Goal: Information Seeking & Learning: Find specific page/section

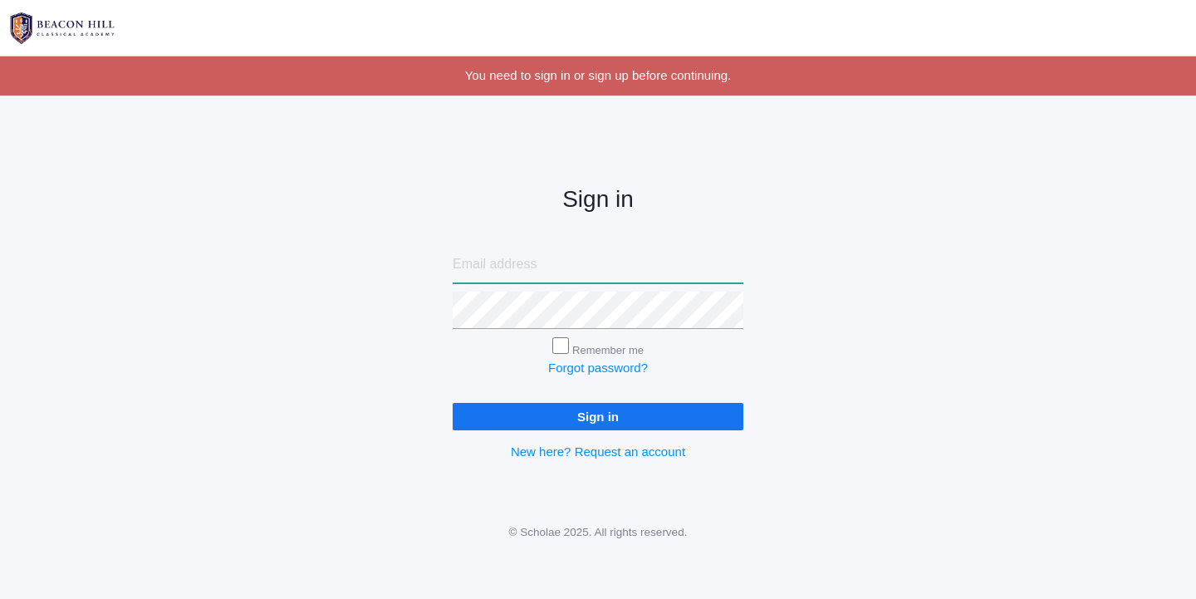
type input "liv@beaconhillclassical.org"
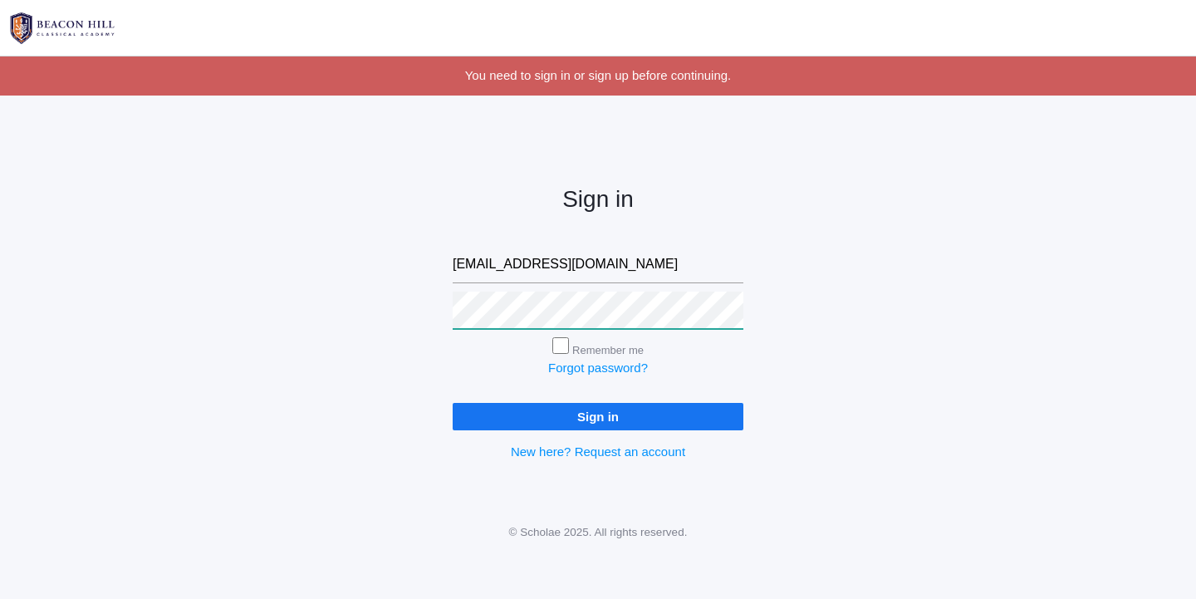
click at [598, 413] on input "Sign in" at bounding box center [598, 416] width 291 height 27
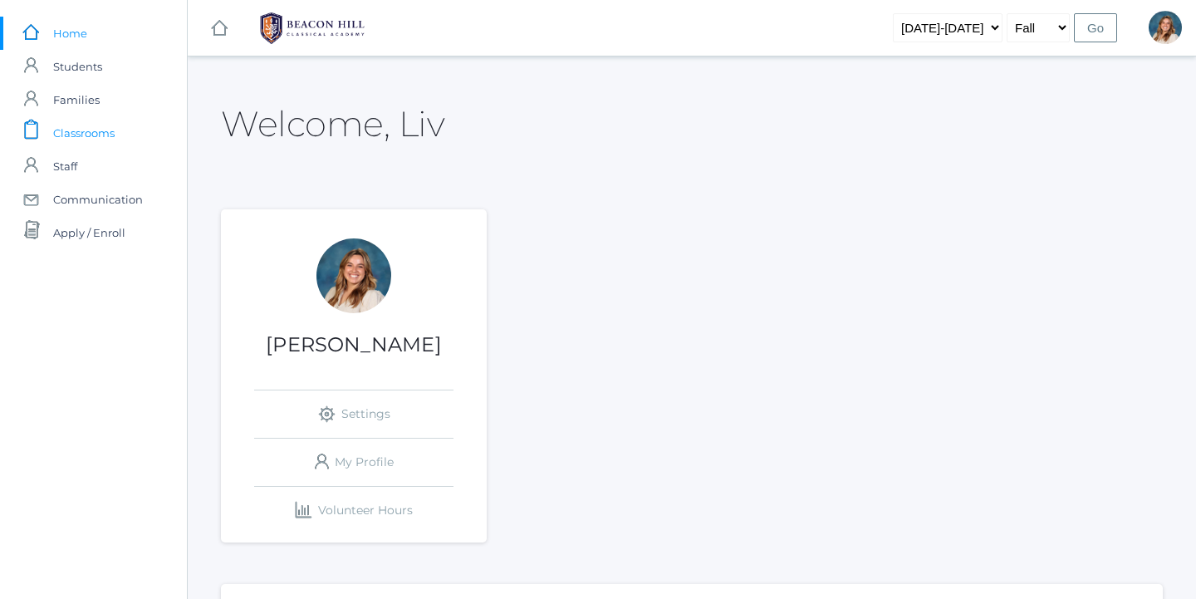
click at [90, 134] on span "Classrooms" at bounding box center [83, 132] width 61 height 33
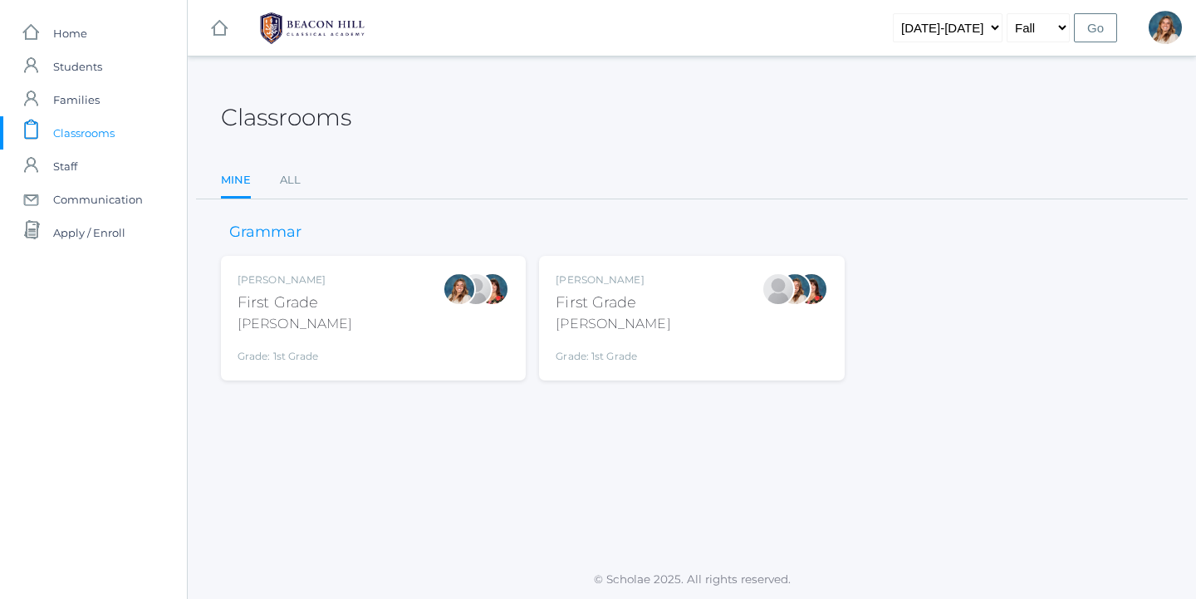
click at [388, 338] on div "Liv Barber First Grade Barber Grade: 1st Grade 01LA" at bounding box center [374, 317] width 272 height 91
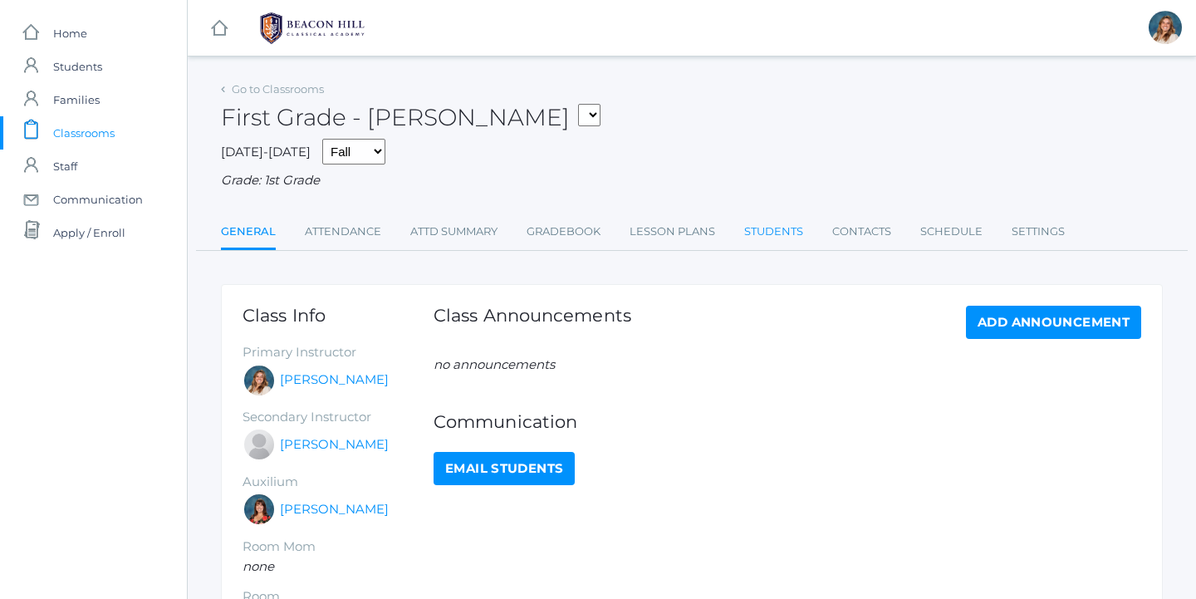
click at [777, 218] on link "Students" at bounding box center [773, 231] width 59 height 33
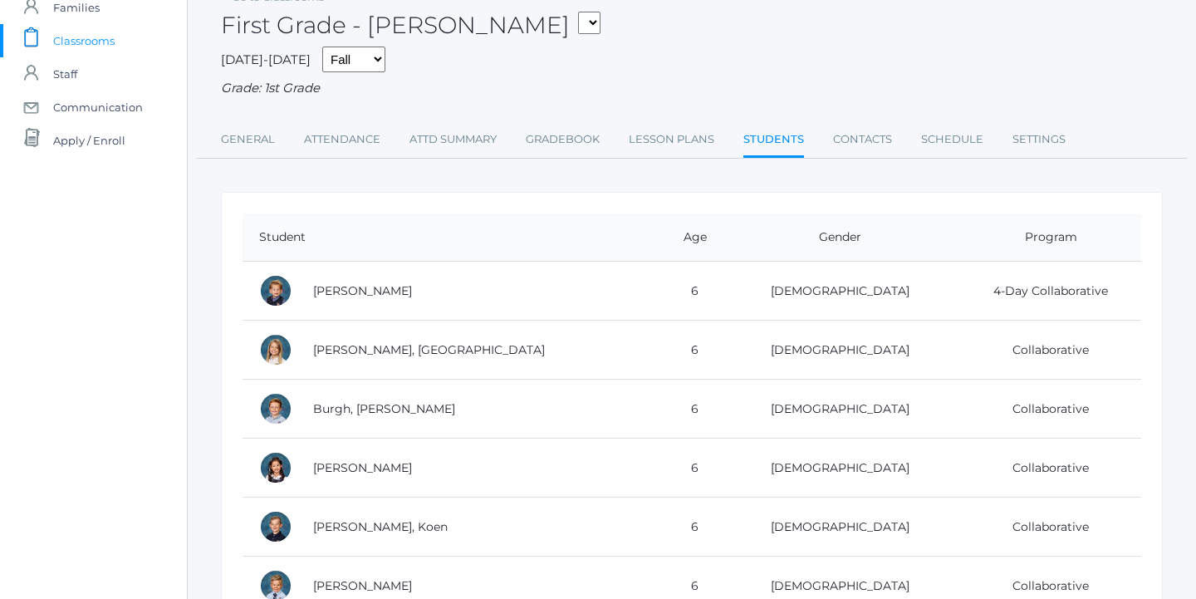
scroll to position [130, 0]
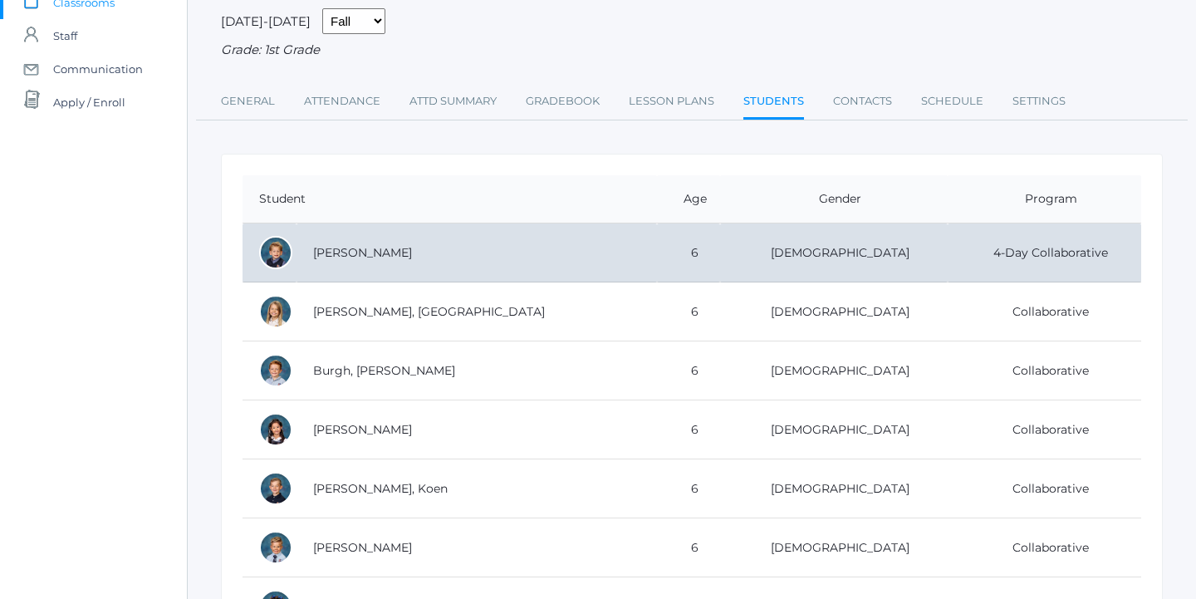
click at [524, 240] on td "[PERSON_NAME]" at bounding box center [477, 252] width 360 height 59
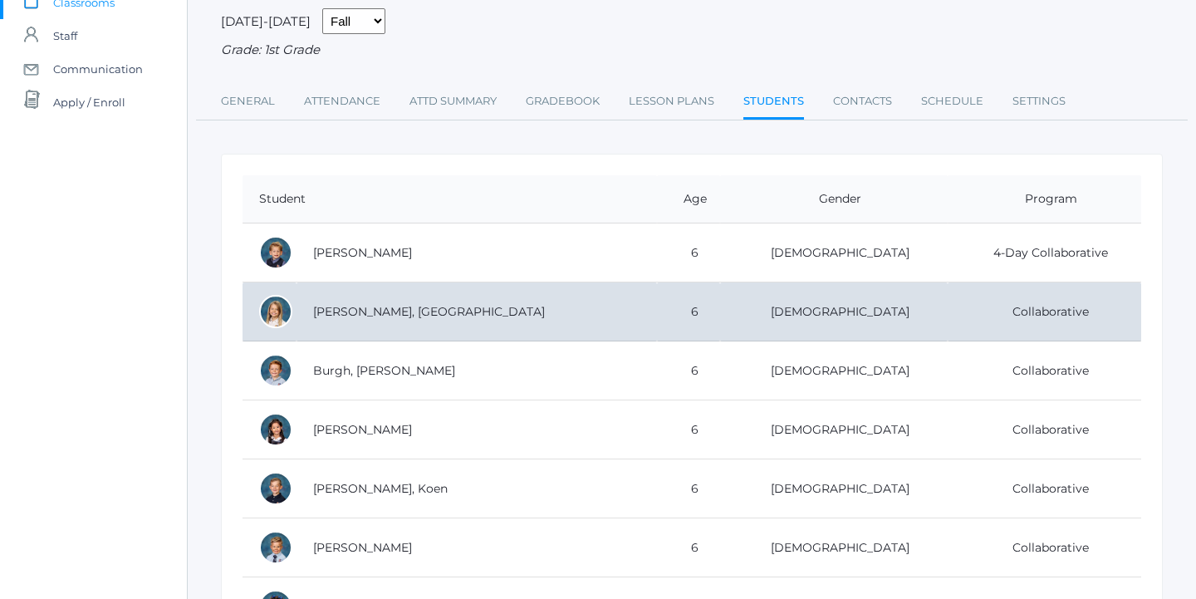
click at [478, 303] on td "[PERSON_NAME], [GEOGRAPHIC_DATA]" at bounding box center [477, 311] width 360 height 59
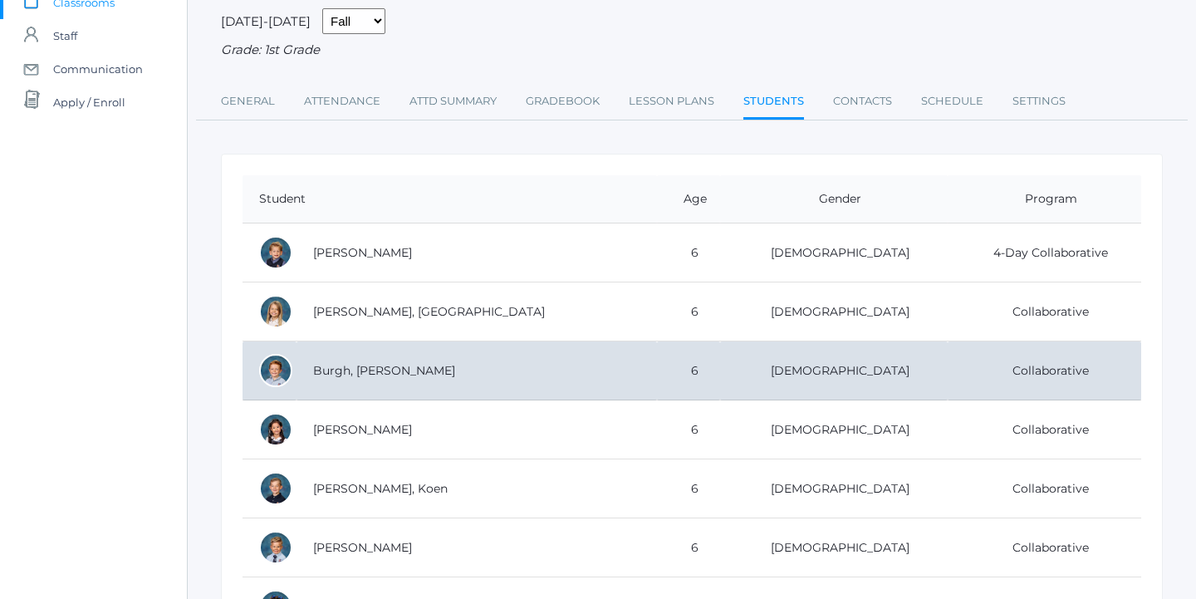
click at [482, 358] on td "Burgh, [PERSON_NAME]" at bounding box center [477, 370] width 360 height 59
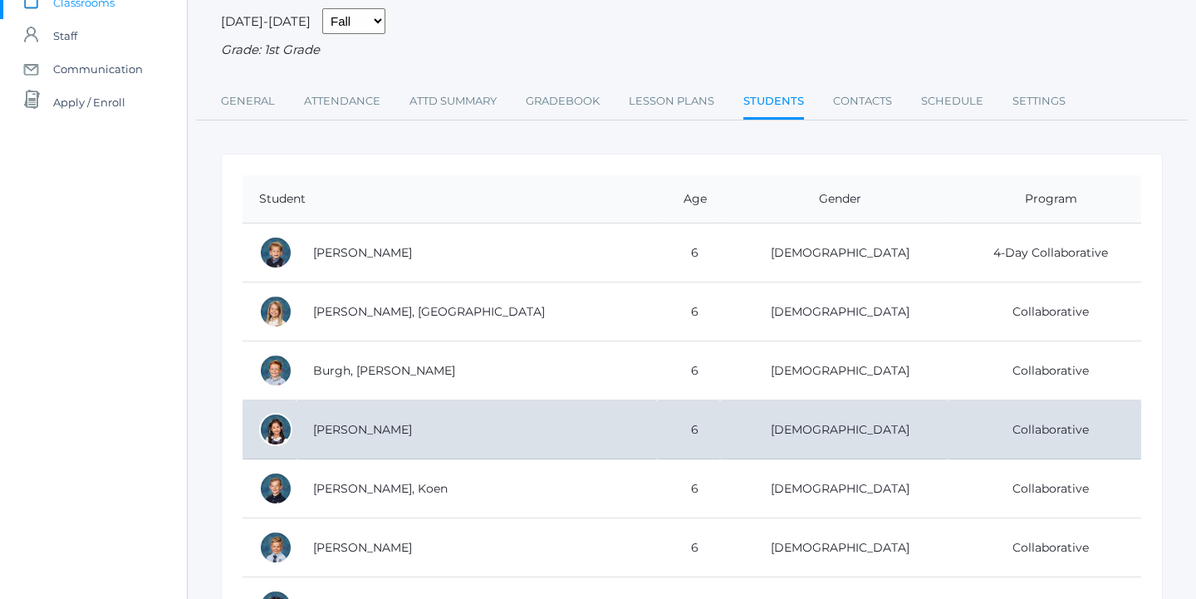
click at [482, 416] on td "[PERSON_NAME]" at bounding box center [477, 429] width 360 height 59
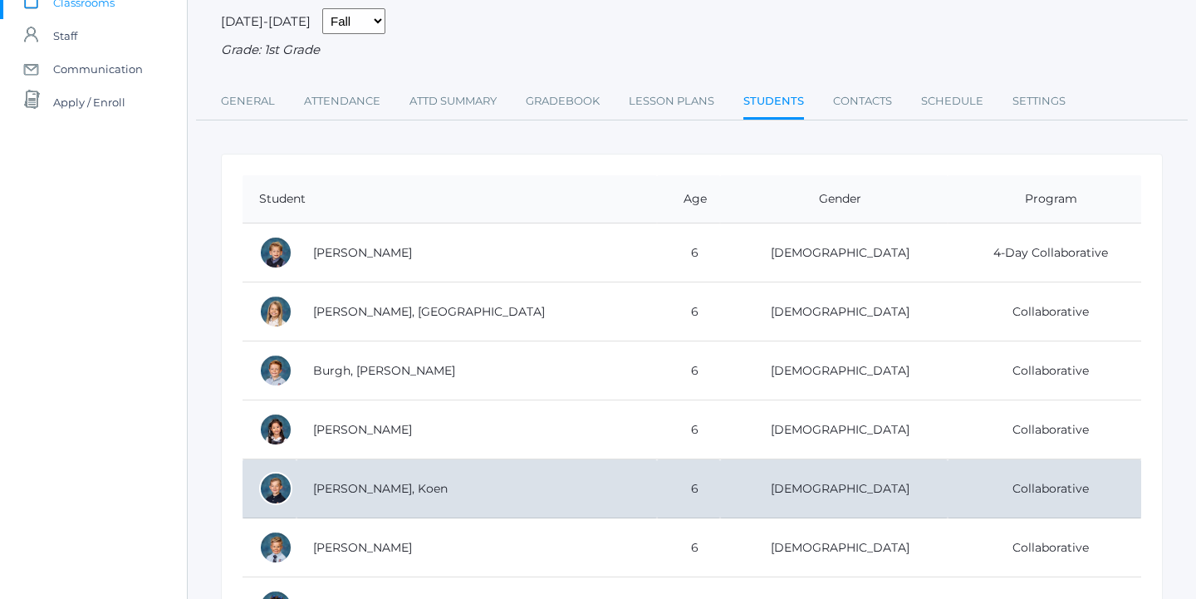
click at [461, 480] on td "[PERSON_NAME], Koen" at bounding box center [477, 488] width 360 height 59
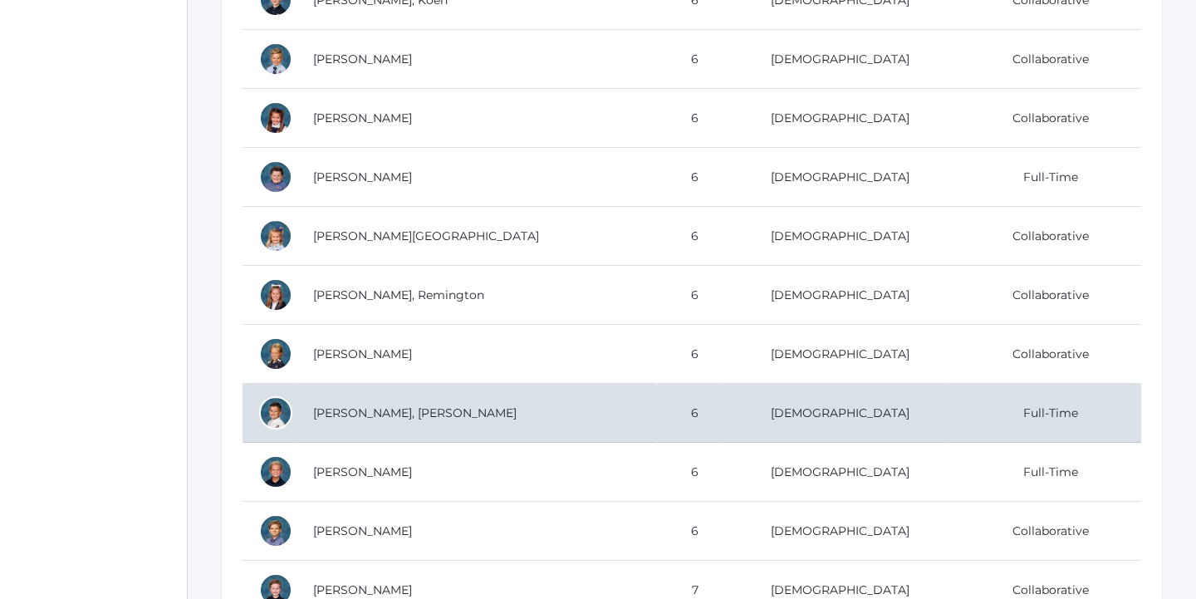
scroll to position [620, 0]
click at [531, 424] on td "[PERSON_NAME], [PERSON_NAME]" at bounding box center [477, 412] width 360 height 59
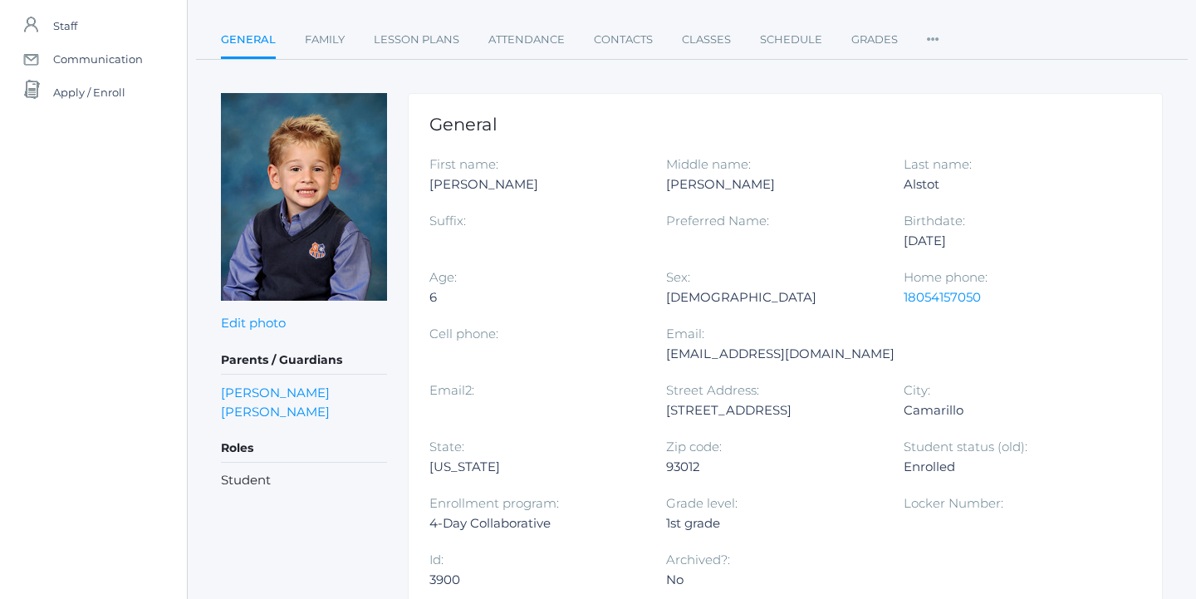
scroll to position [141, 0]
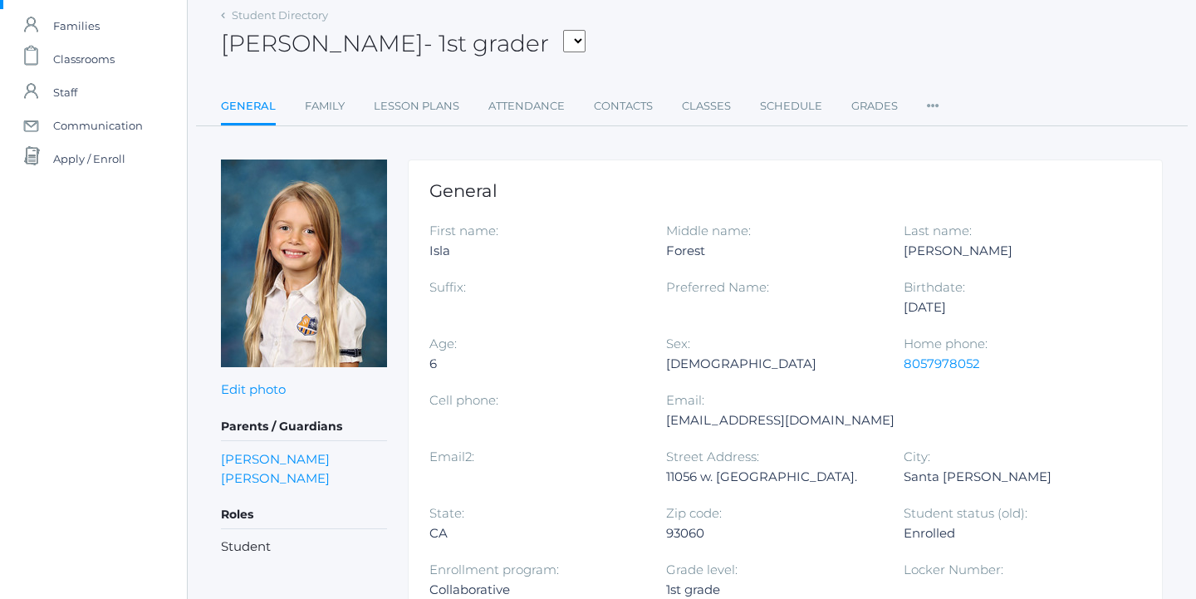
scroll to position [91, 0]
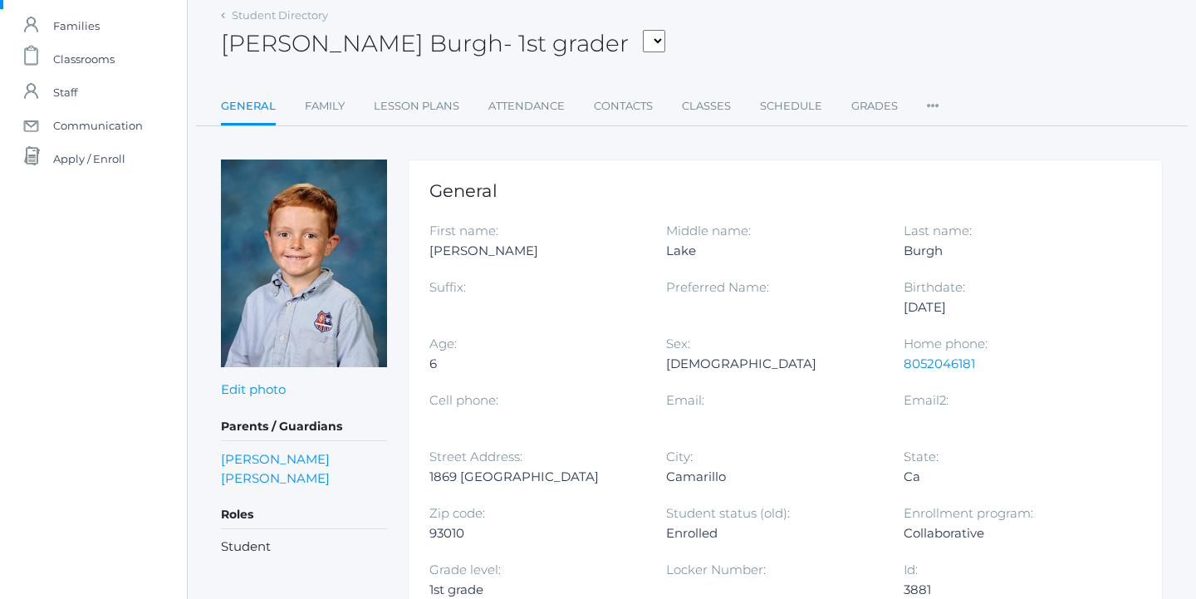
scroll to position [102, 0]
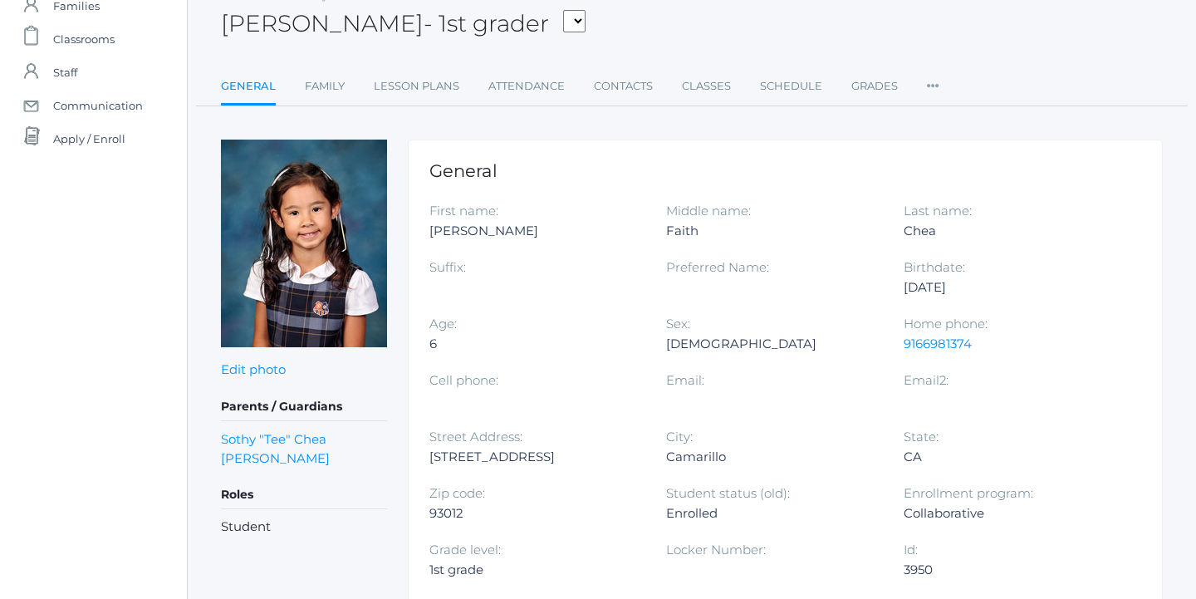
scroll to position [101, 0]
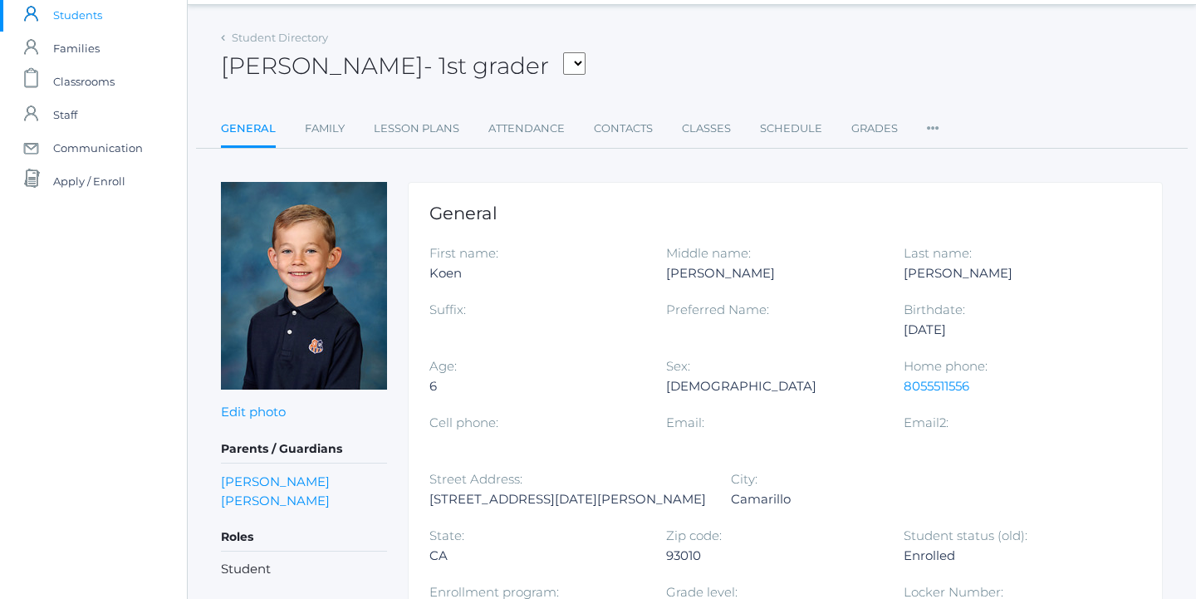
scroll to position [54, 0]
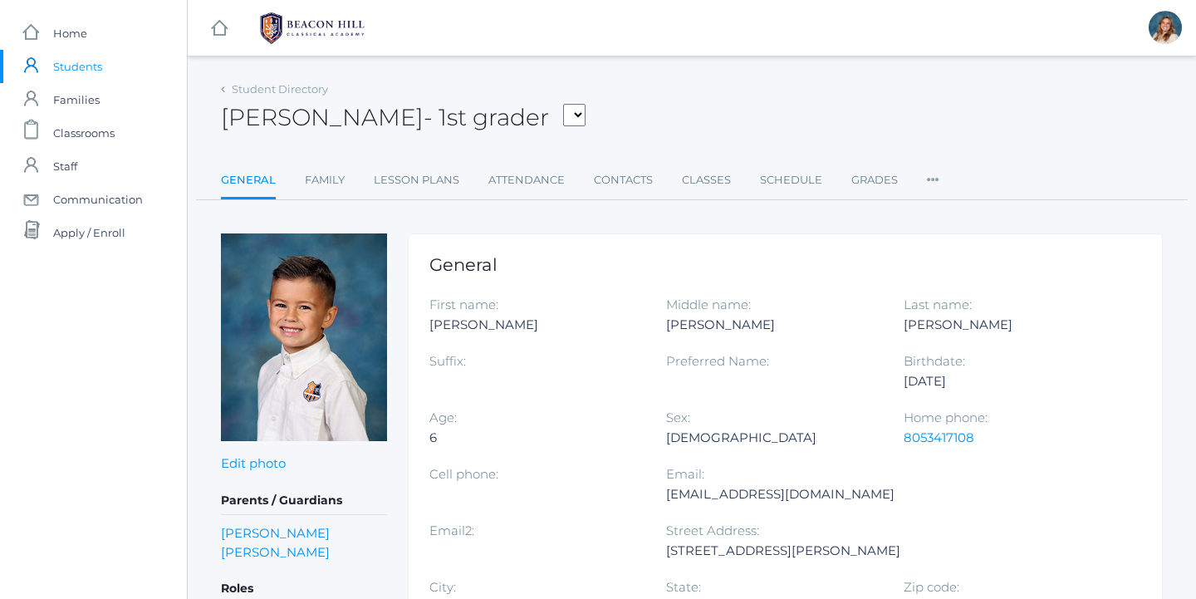
click at [243, 79] on div "[PERSON_NAME] - 1st grader [PERSON_NAME], [PERSON_NAME], [PERSON_NAME], [PERSON…" at bounding box center [692, 107] width 942 height 61
click at [243, 86] on link "Student Directory" at bounding box center [280, 88] width 96 height 13
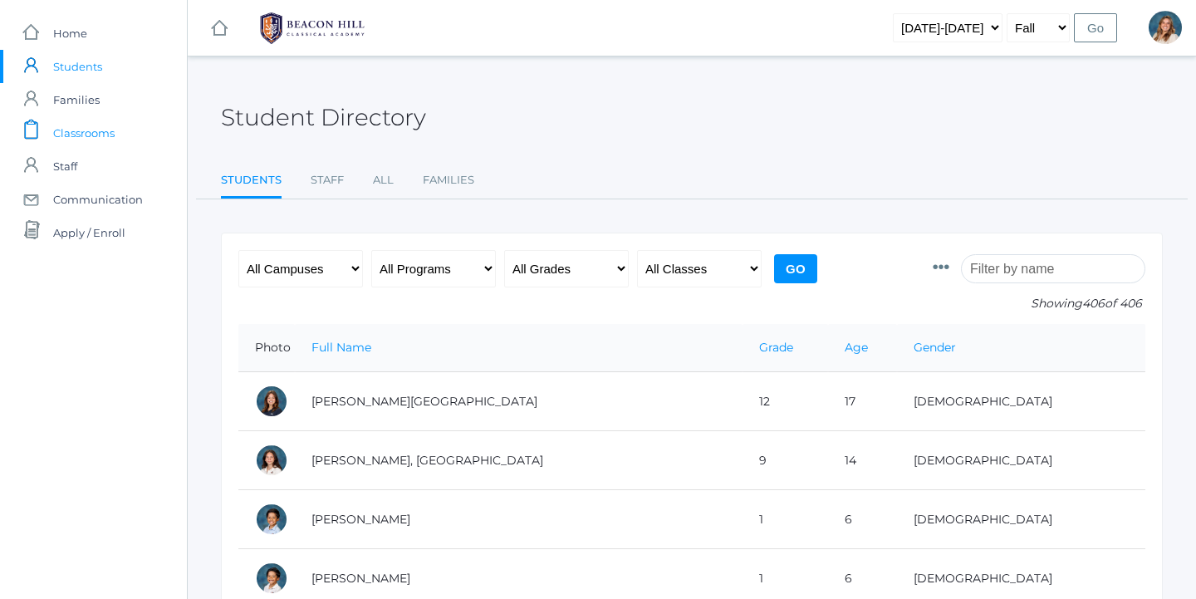
click at [99, 122] on span "Classrooms" at bounding box center [83, 132] width 61 height 33
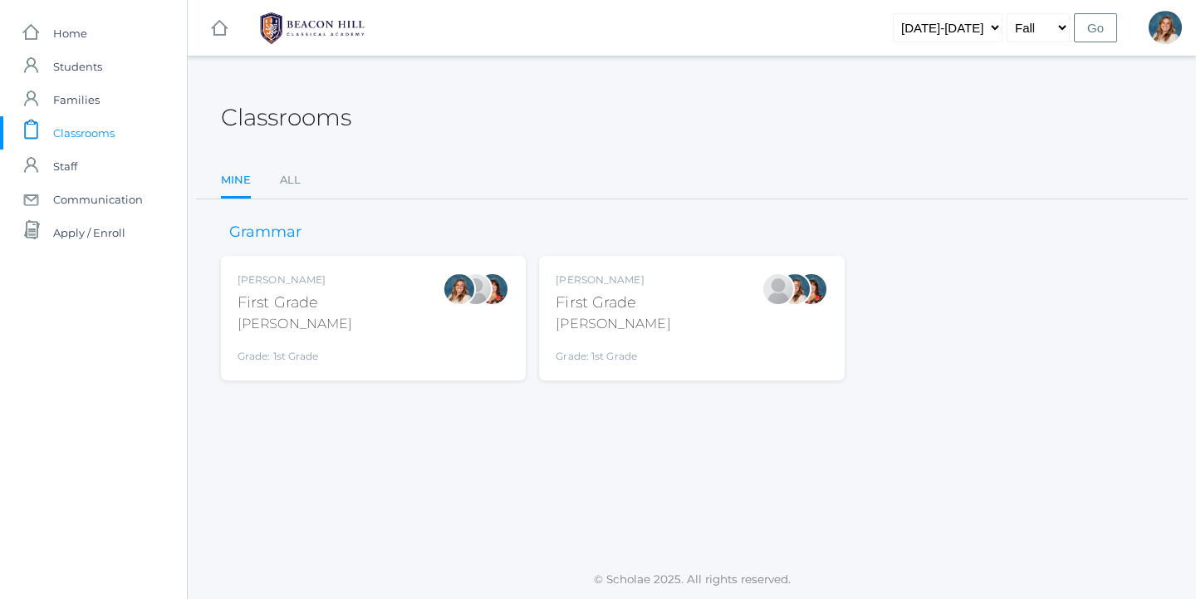
click at [400, 346] on div "Liv Barber First Grade Barber Grade: 1st Grade 01LA" at bounding box center [374, 317] width 272 height 91
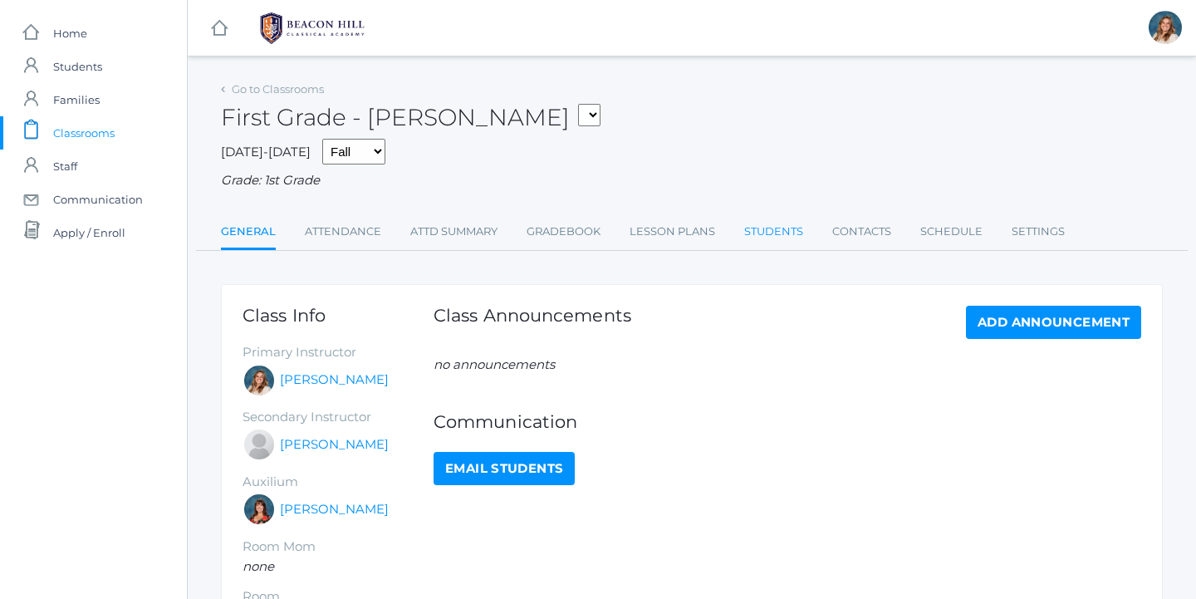
click at [775, 215] on link "Students" at bounding box center [773, 231] width 59 height 33
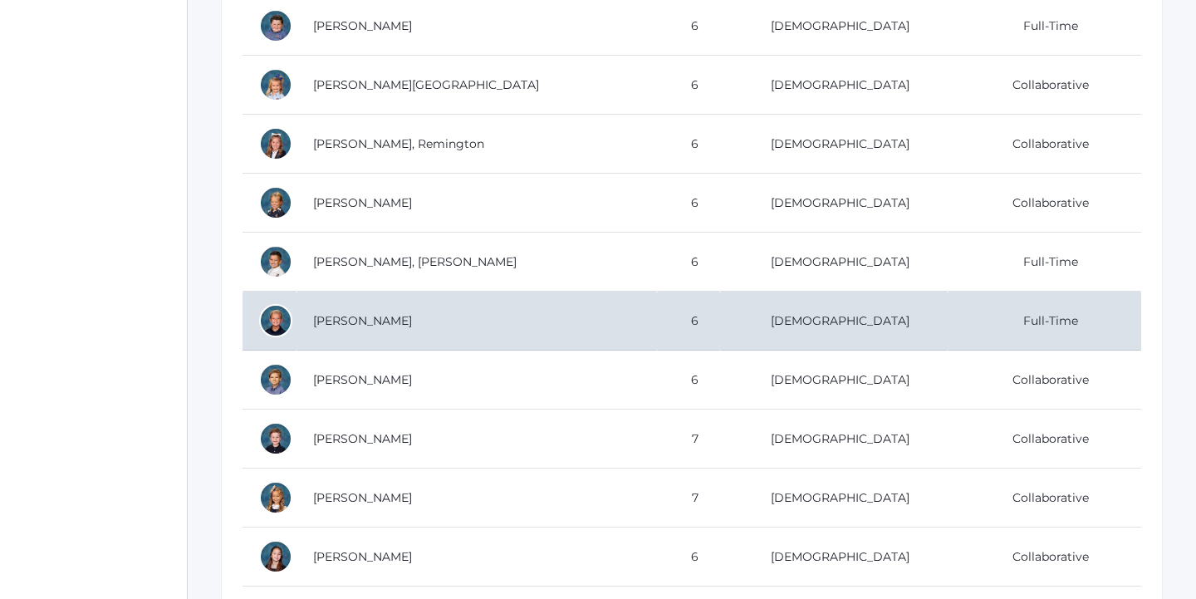
scroll to position [767, 0]
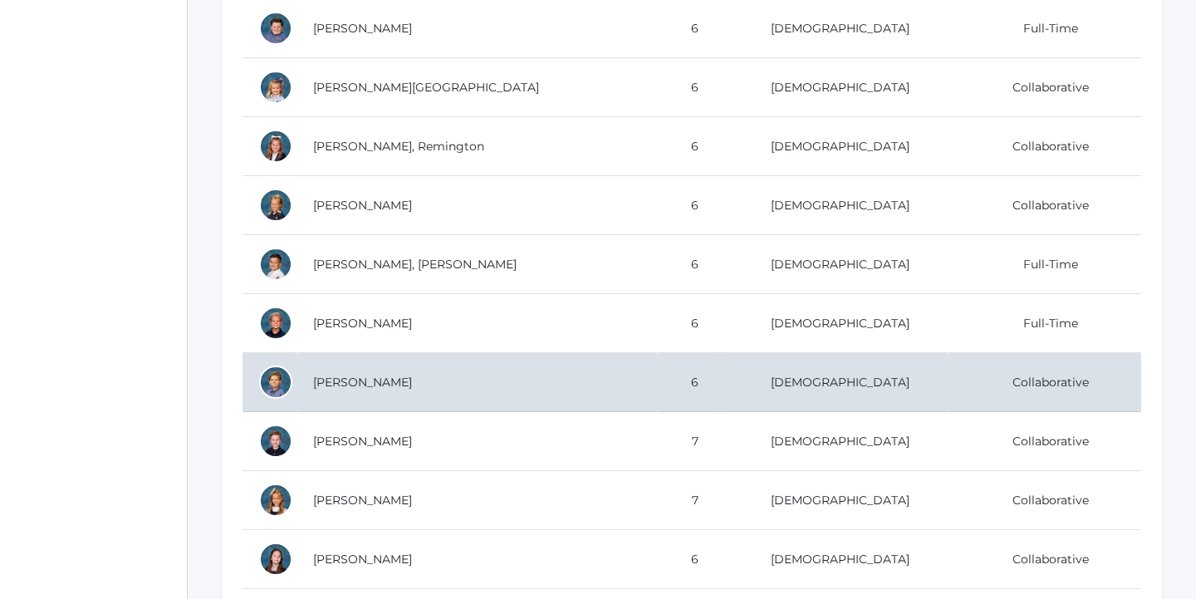
click at [449, 367] on td "[PERSON_NAME]" at bounding box center [477, 382] width 360 height 59
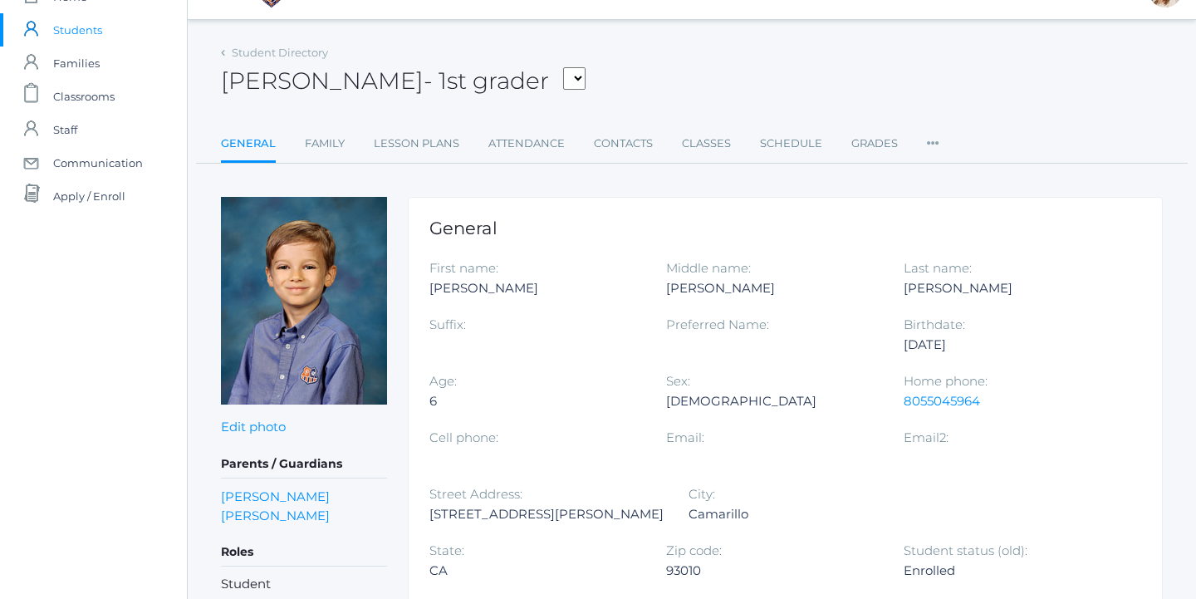
scroll to position [10, 0]
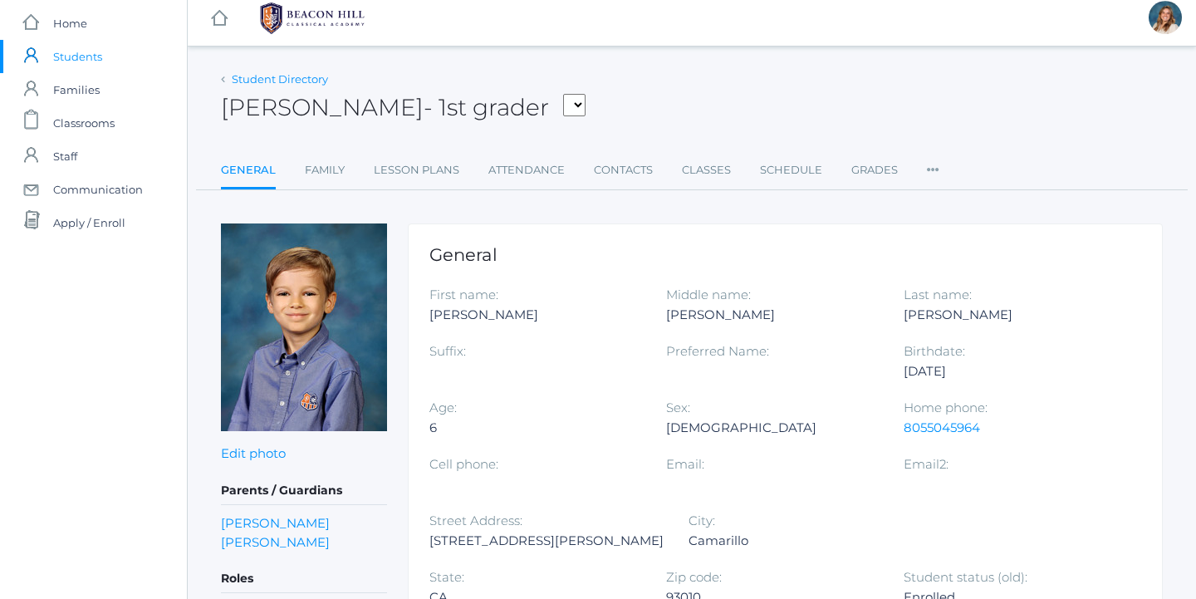
click at [257, 79] on link "Student Directory" at bounding box center [280, 78] width 96 height 13
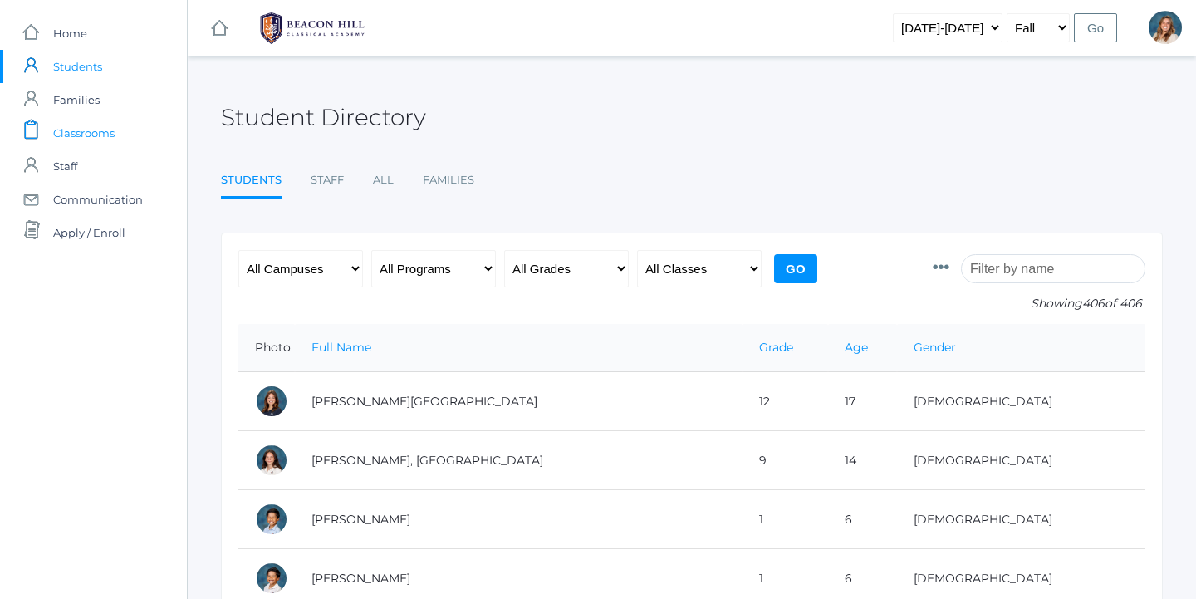
click at [66, 126] on span "Classrooms" at bounding box center [83, 132] width 61 height 33
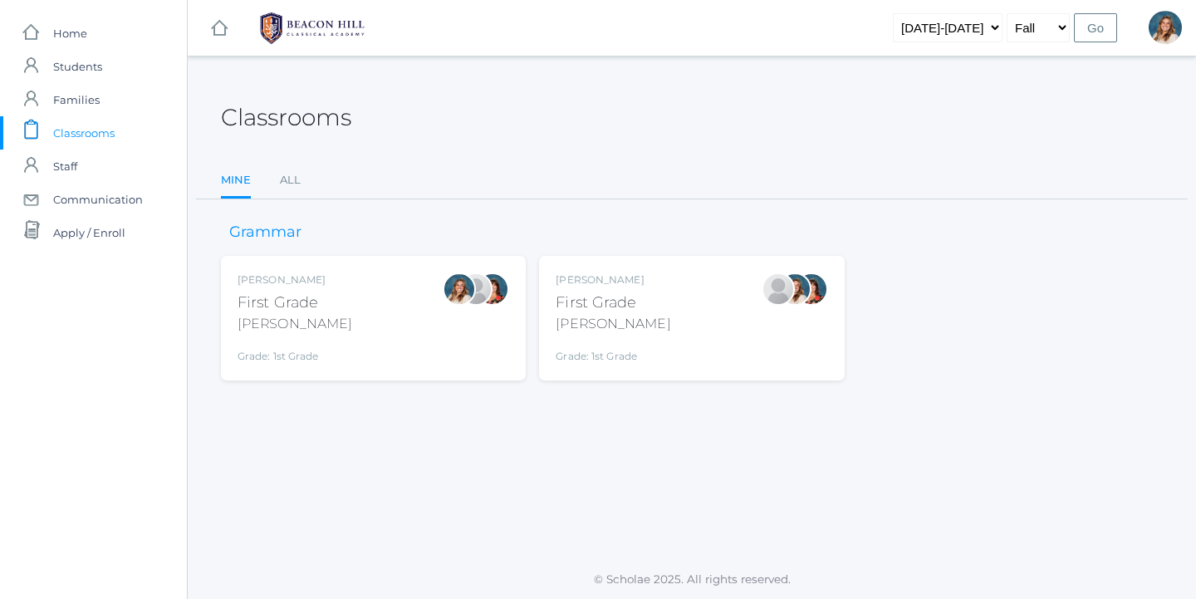
click at [402, 311] on div "[PERSON_NAME] First Grade [PERSON_NAME] Grade: 1st Grade 01LA" at bounding box center [374, 317] width 272 height 91
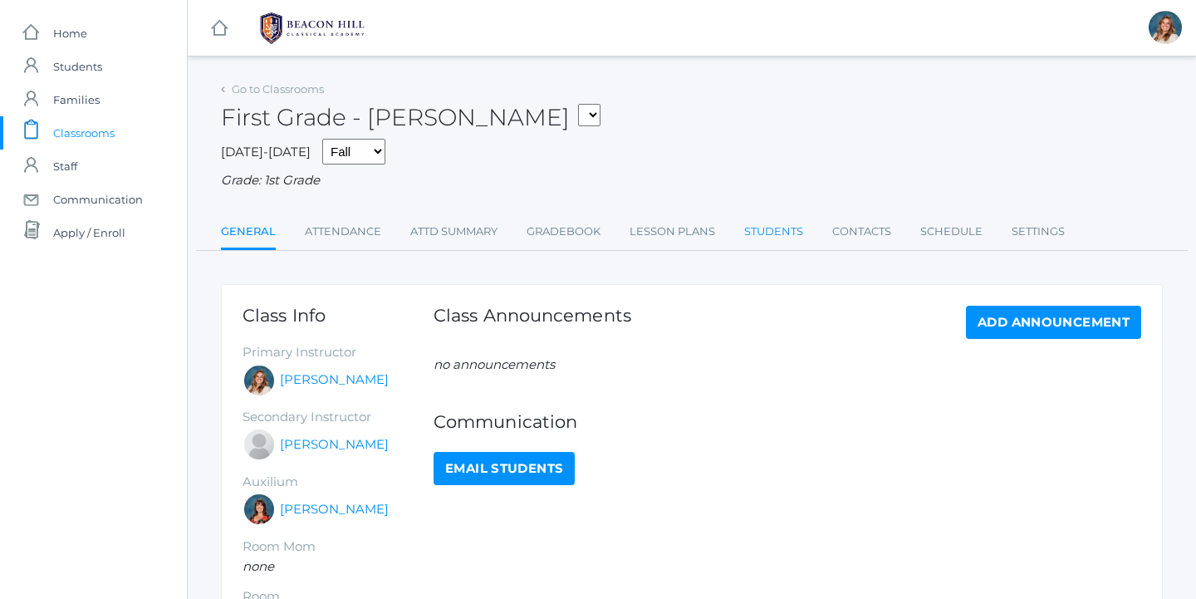
click at [794, 236] on link "Students" at bounding box center [773, 231] width 59 height 33
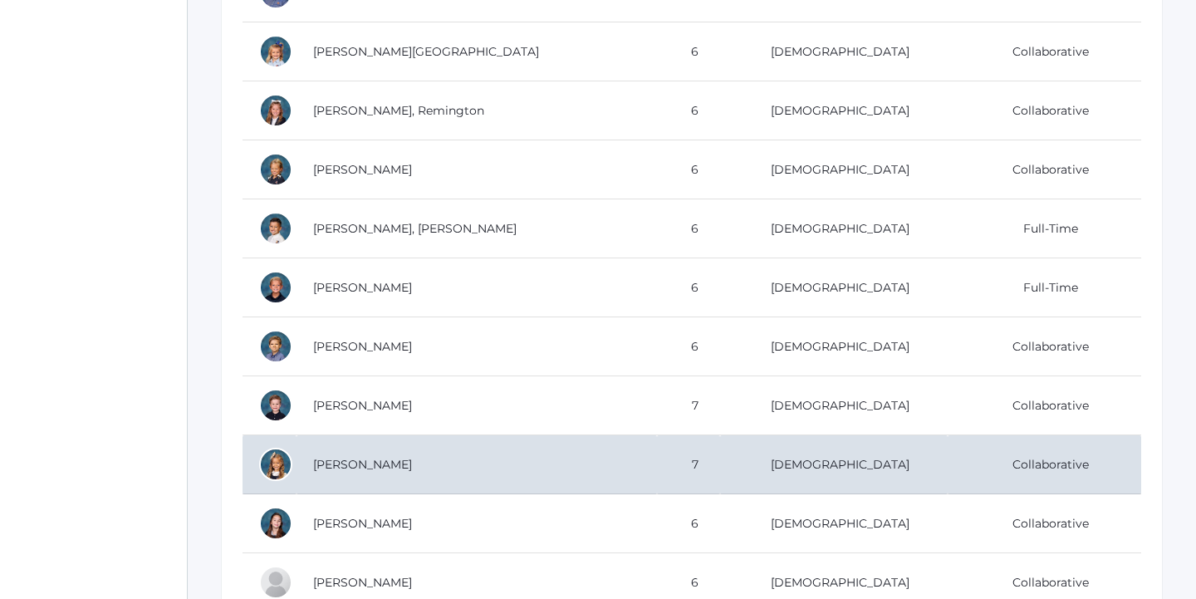
scroll to position [803, 0]
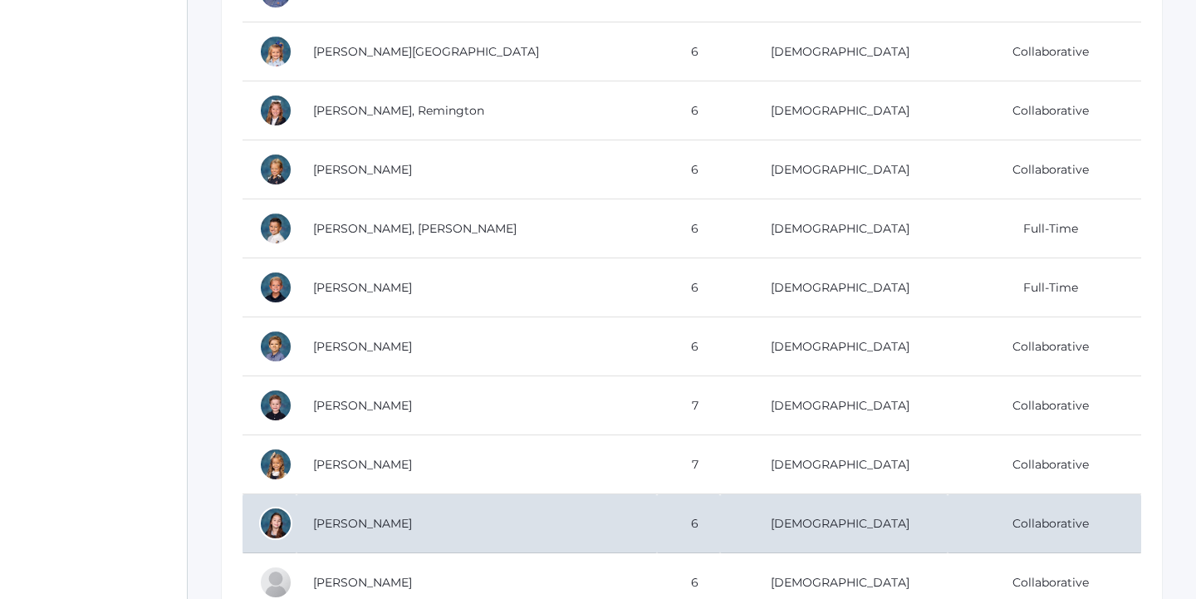
click at [524, 518] on td "[PERSON_NAME]" at bounding box center [477, 523] width 360 height 59
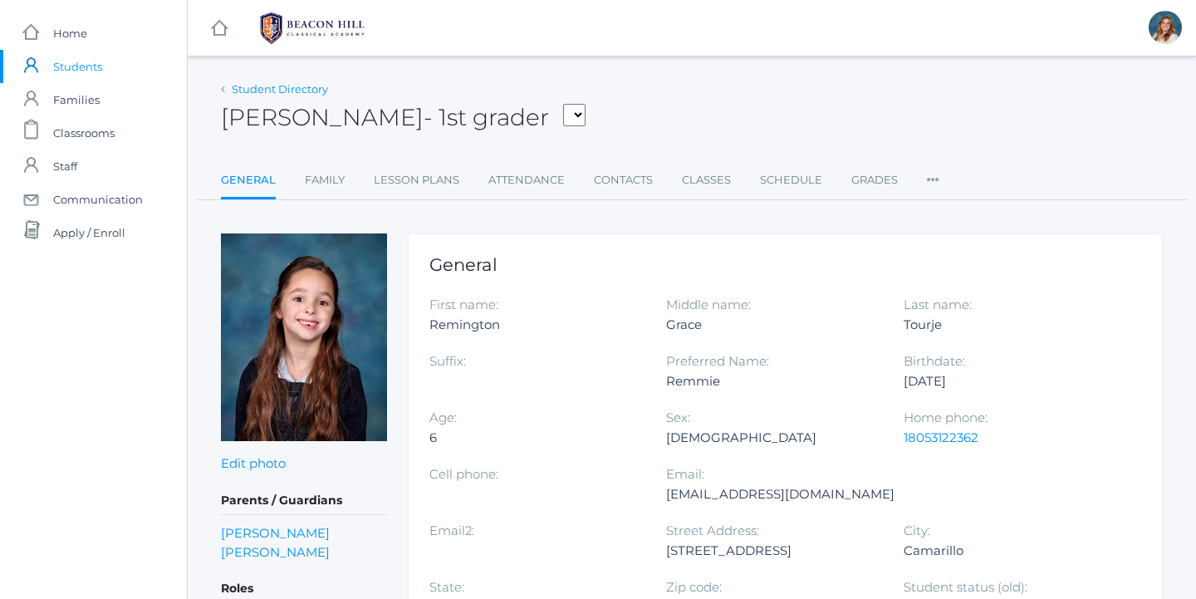
click at [259, 86] on link "Student Directory" at bounding box center [280, 88] width 96 height 13
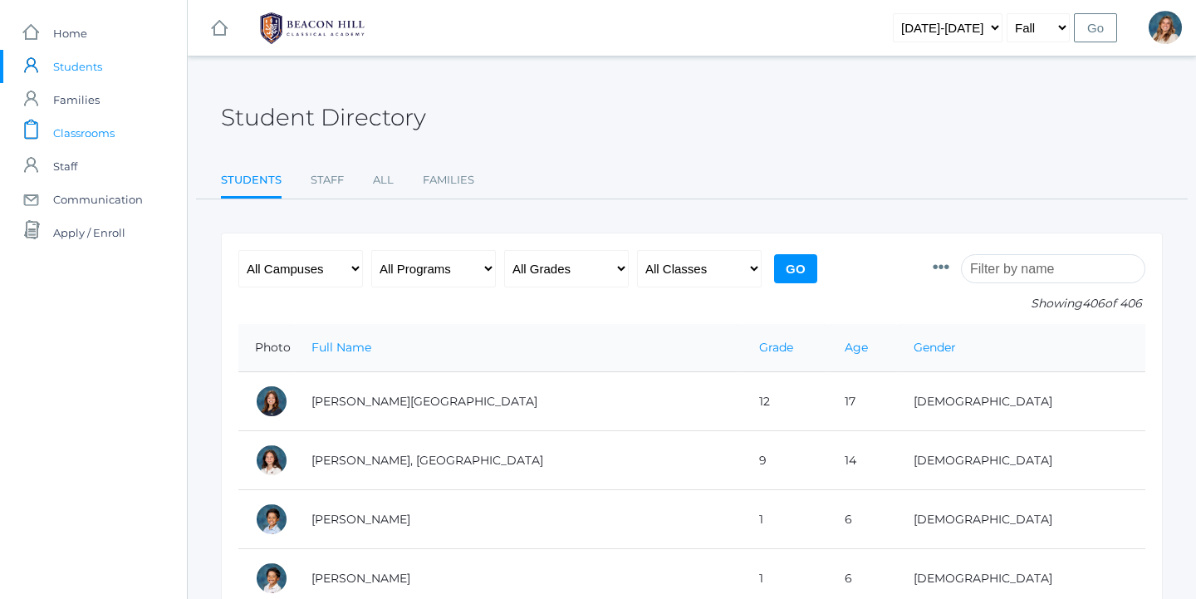
click at [96, 133] on span "Classrooms" at bounding box center [83, 132] width 61 height 33
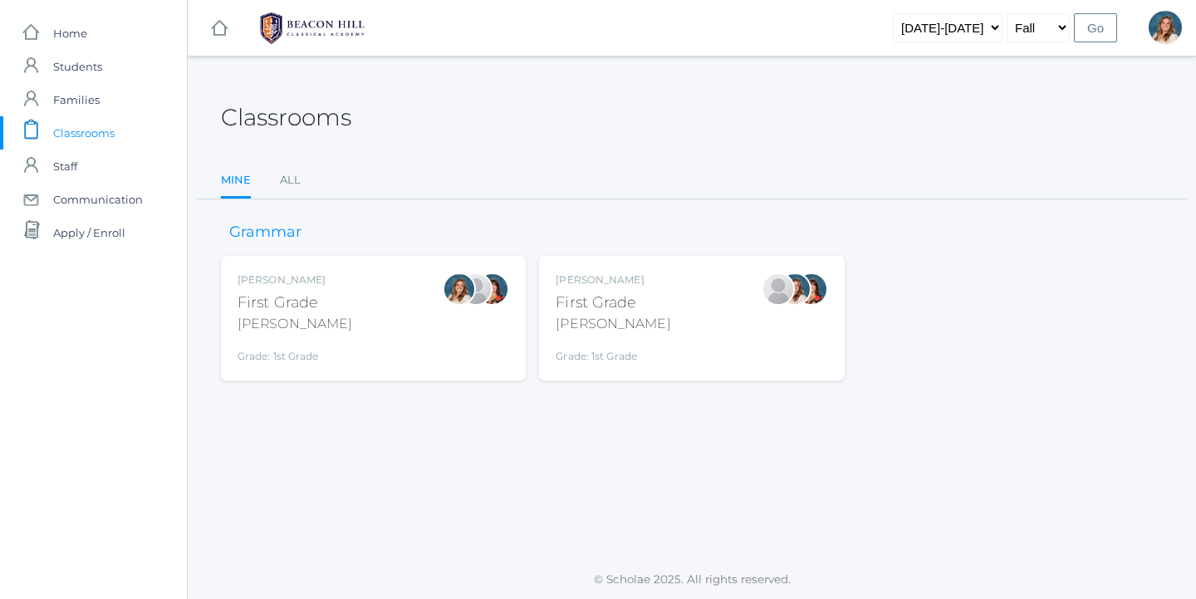
click at [351, 308] on div "Liv Barber First Grade Barber Grade: 1st Grade 01LA" at bounding box center [374, 317] width 272 height 91
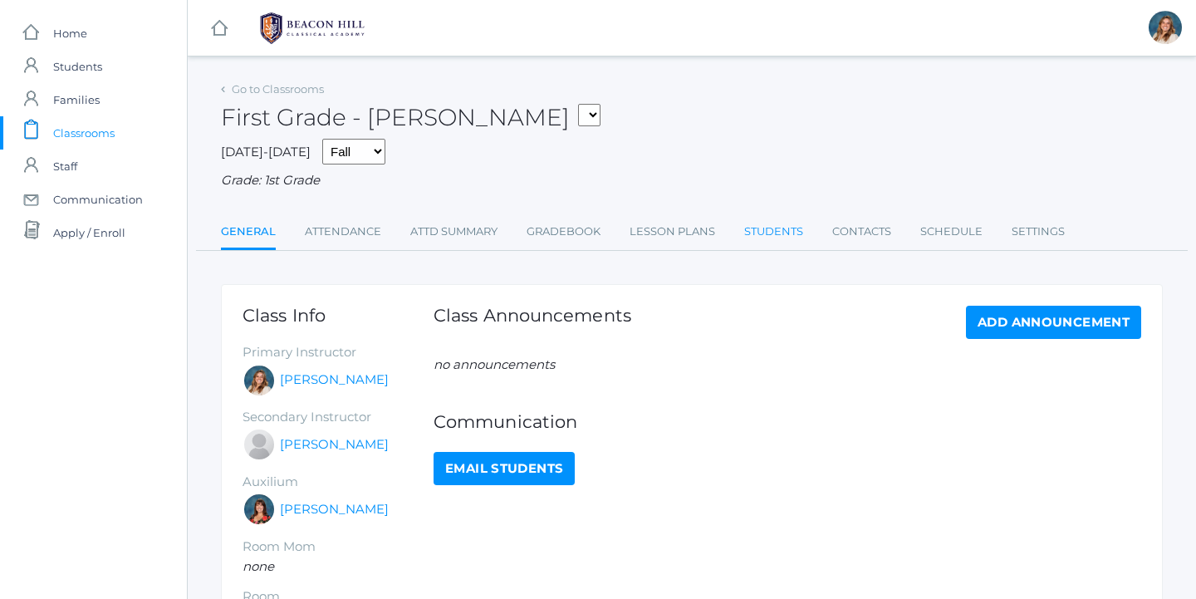
click at [774, 223] on link "Students" at bounding box center [773, 231] width 59 height 33
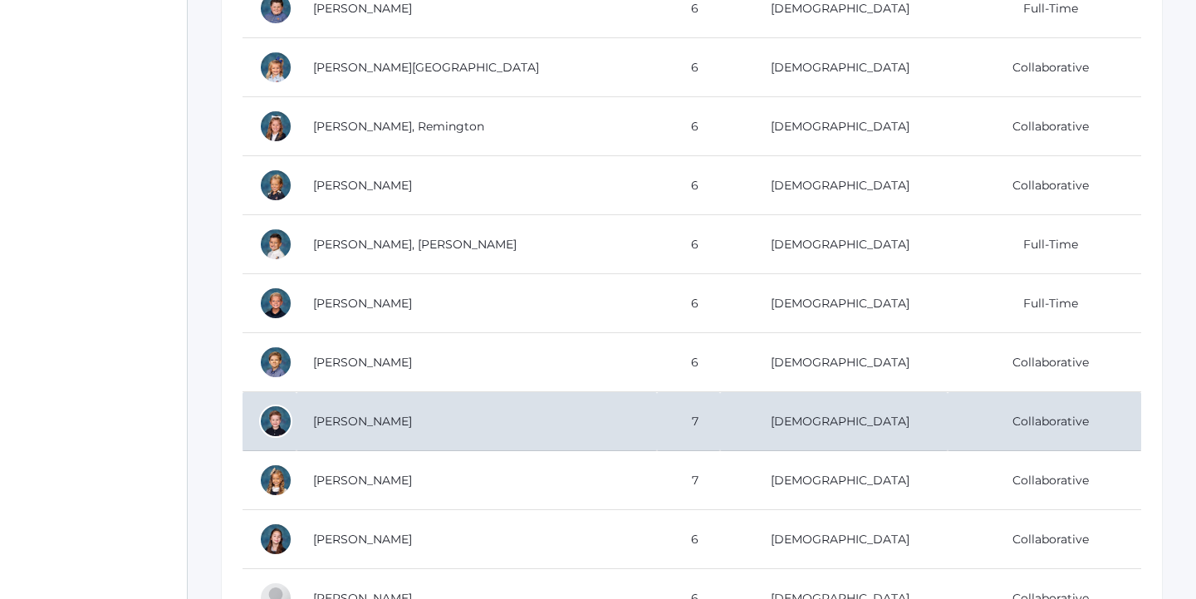
scroll to position [790, 0]
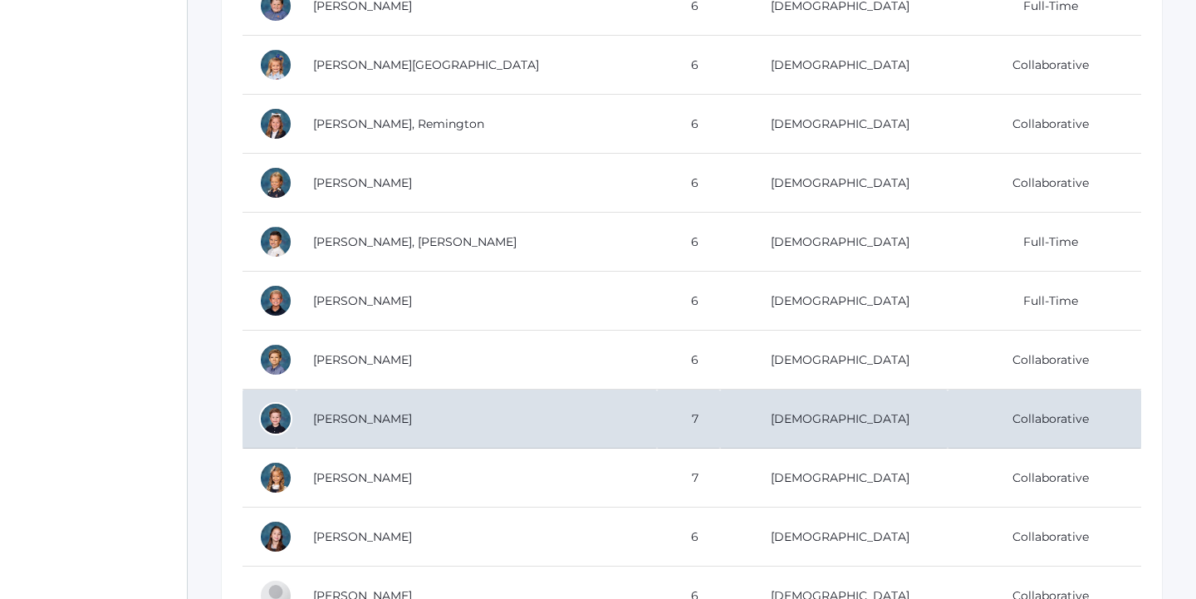
click at [434, 414] on td "[PERSON_NAME]" at bounding box center [477, 419] width 360 height 59
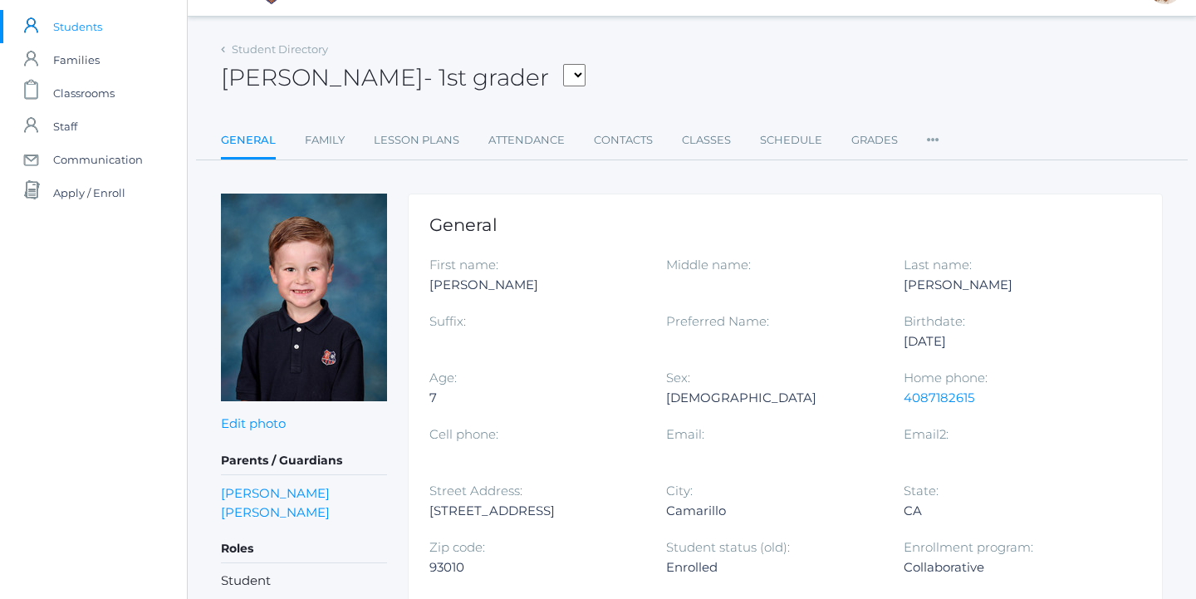
scroll to position [25, 0]
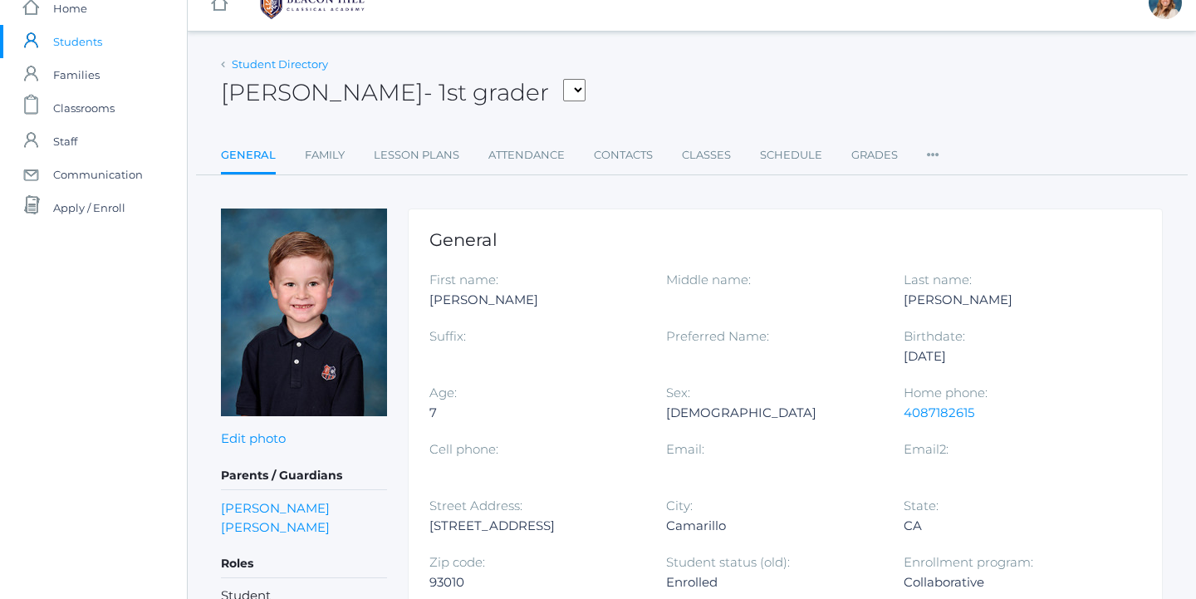
click at [258, 67] on link "Student Directory" at bounding box center [280, 63] width 96 height 13
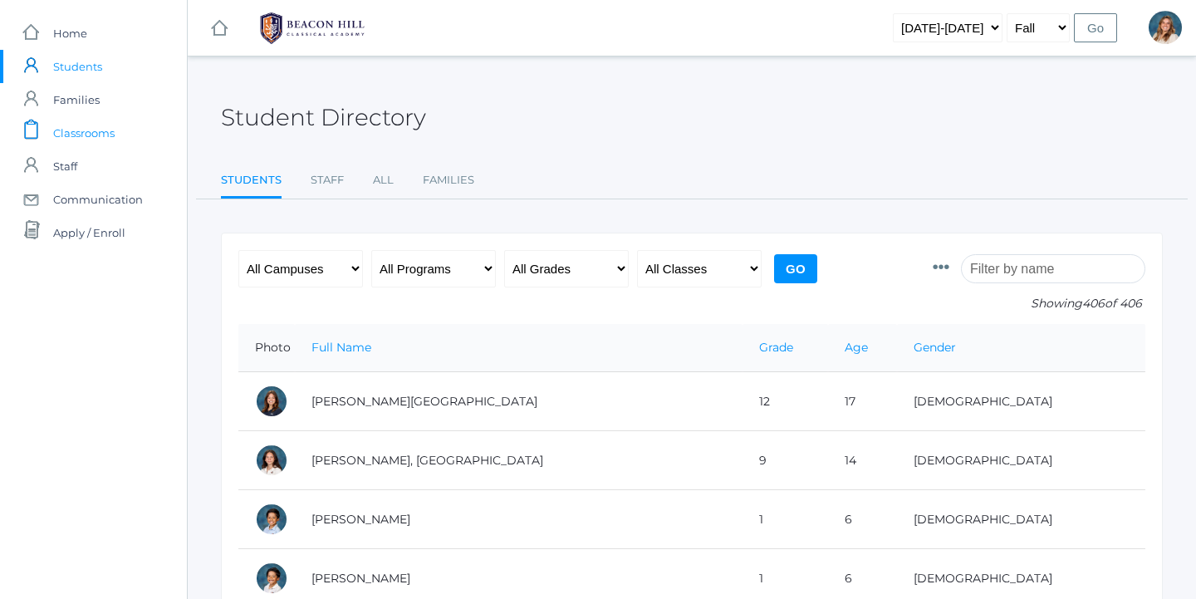
click at [106, 131] on span "Classrooms" at bounding box center [83, 132] width 61 height 33
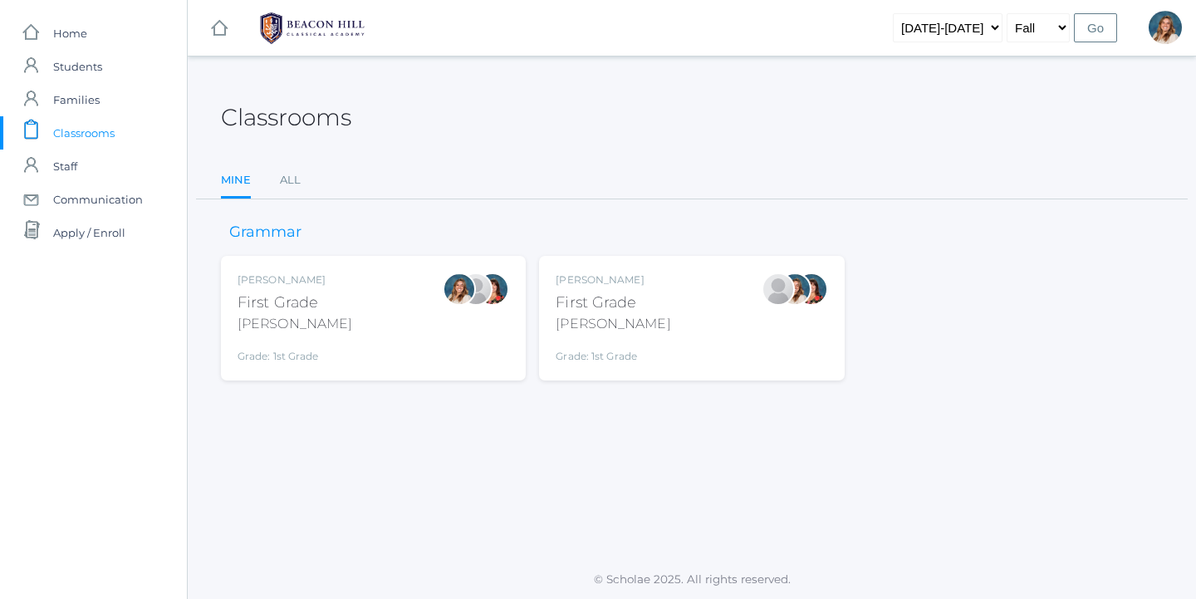
click at [389, 317] on div "Liv Barber First Grade Barber Grade: 1st Grade 01LA" at bounding box center [374, 317] width 272 height 91
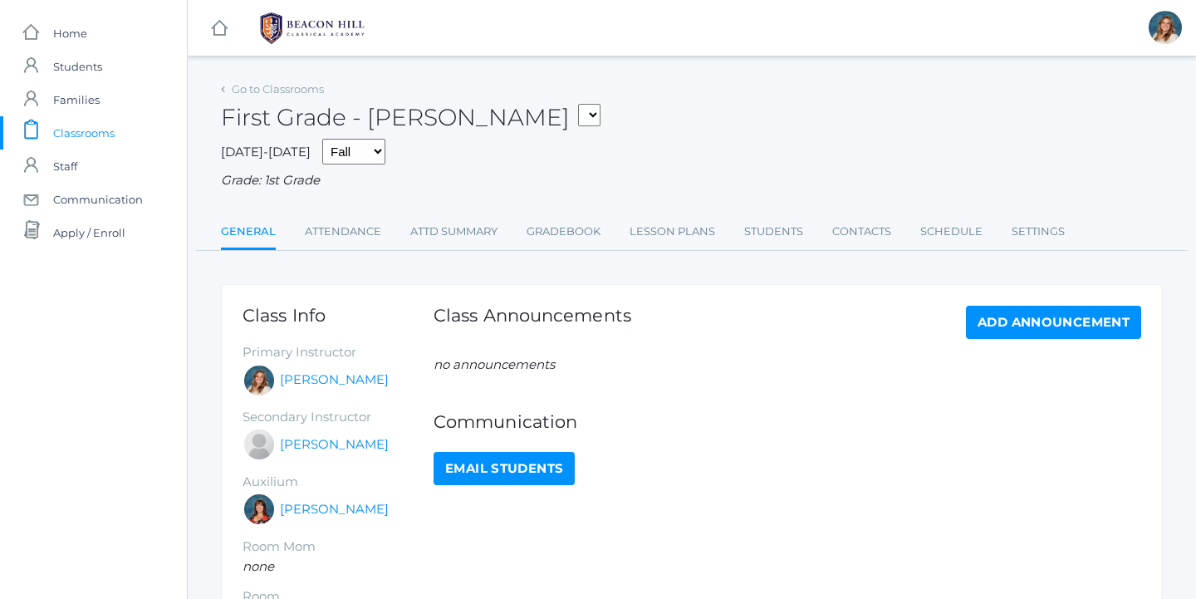
scroll to position [17, 0]
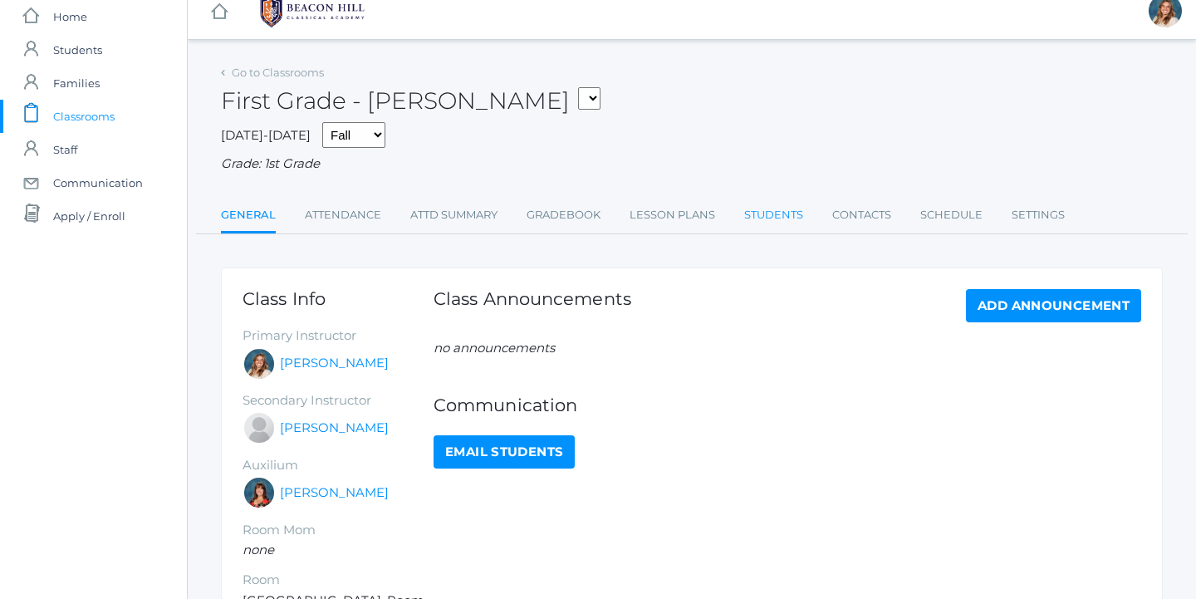
click at [759, 209] on link "Students" at bounding box center [773, 215] width 59 height 33
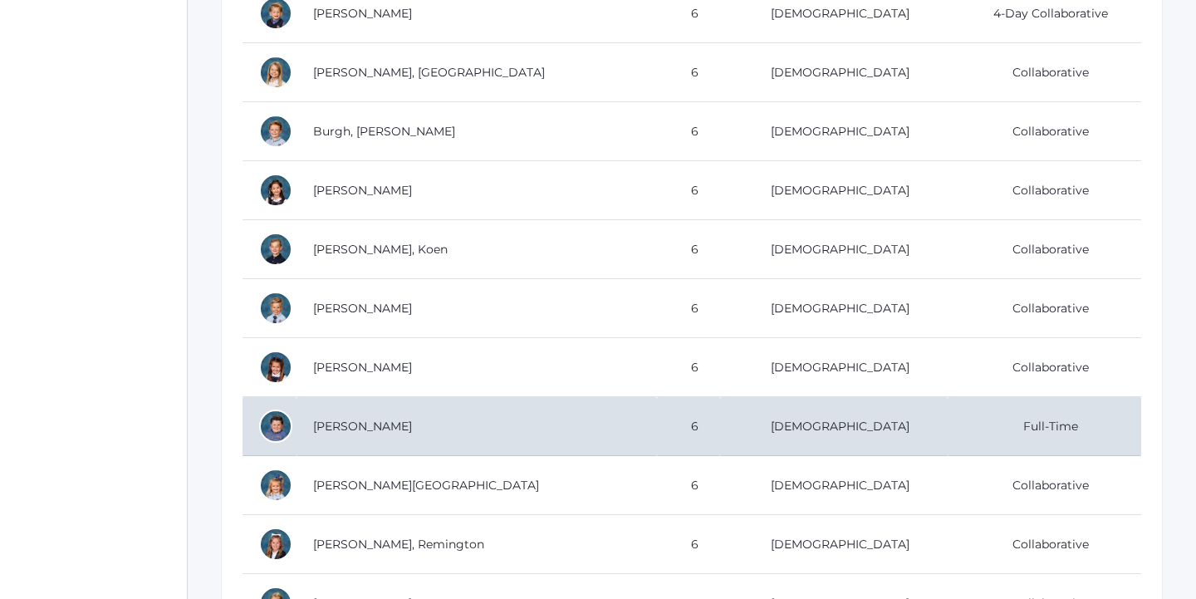
scroll to position [427, 0]
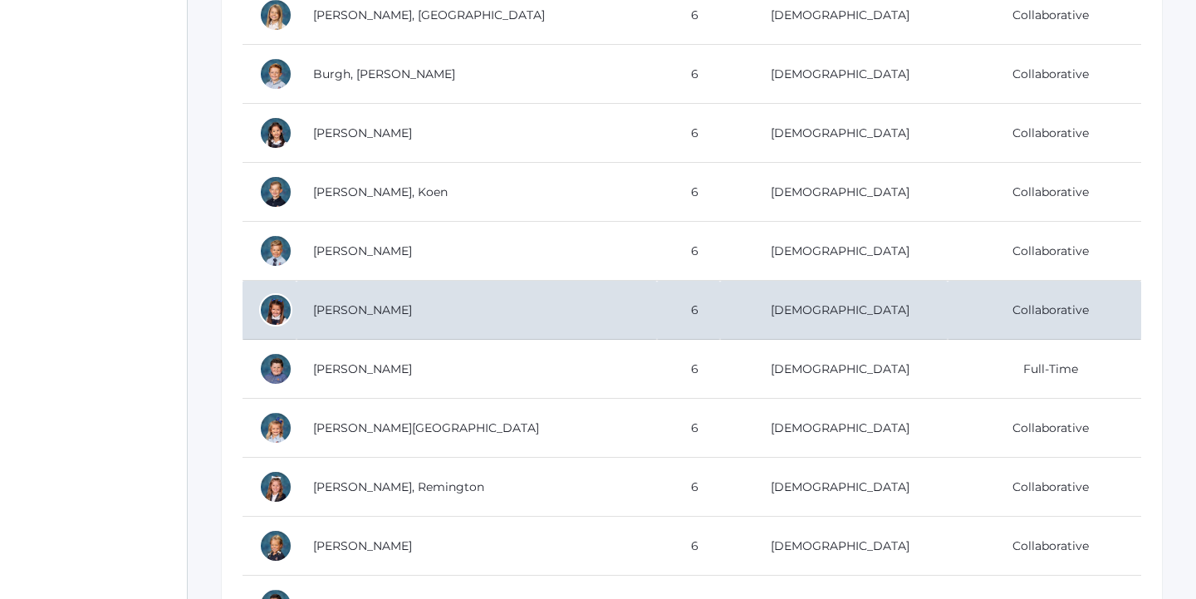
click at [557, 316] on td "[PERSON_NAME]" at bounding box center [477, 310] width 360 height 59
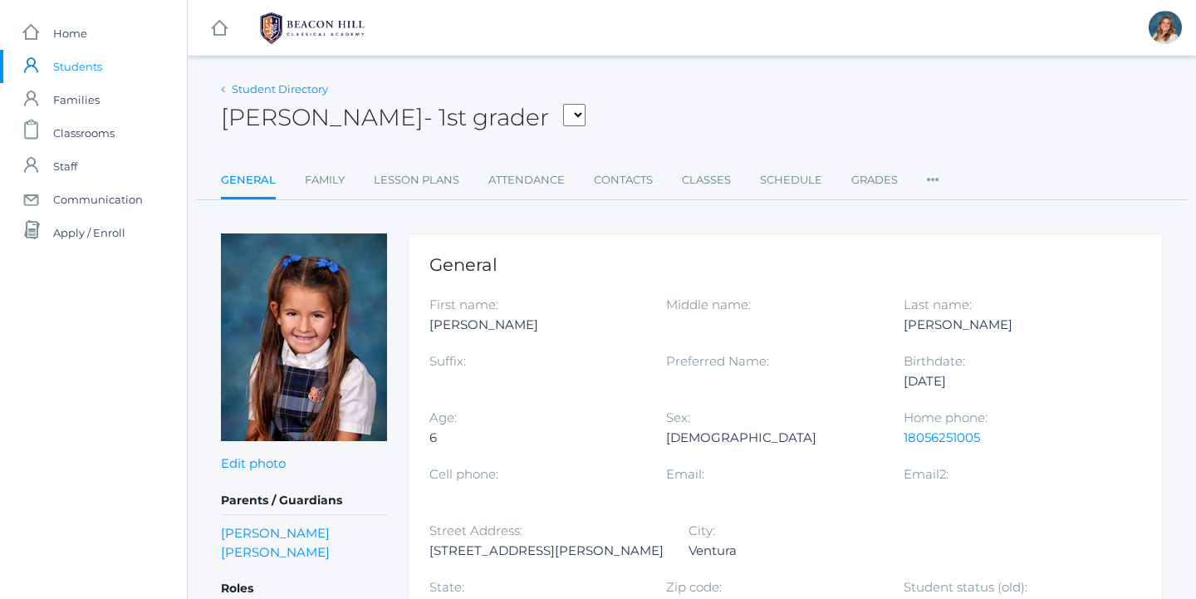
click at [245, 82] on link "Student Directory" at bounding box center [280, 88] width 96 height 13
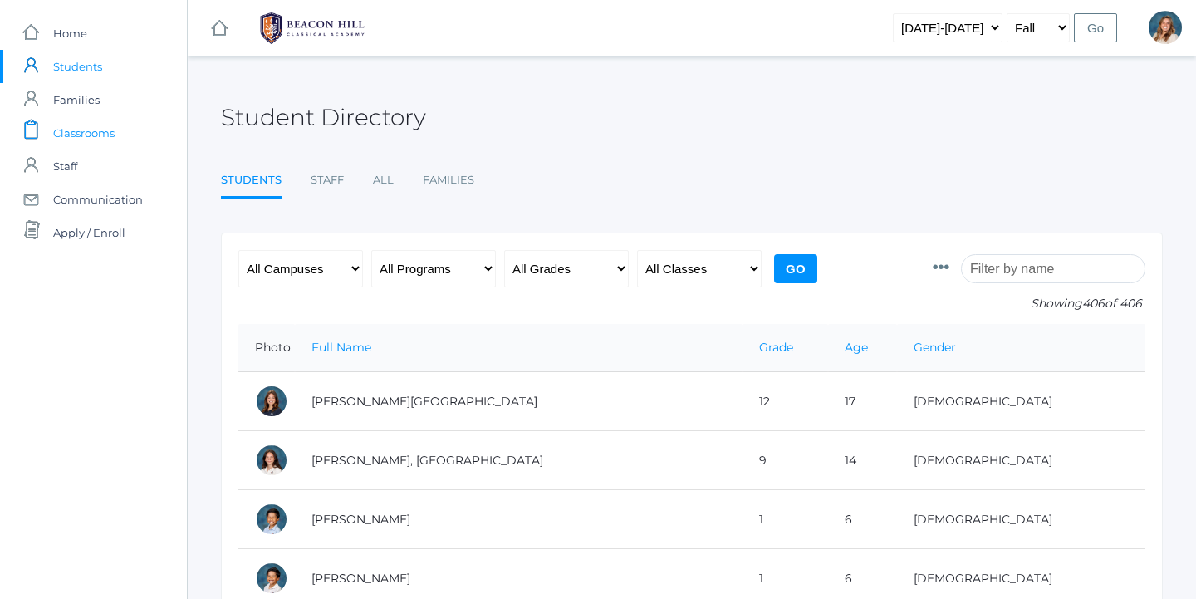
click at [114, 138] on span "Classrooms" at bounding box center [83, 132] width 61 height 33
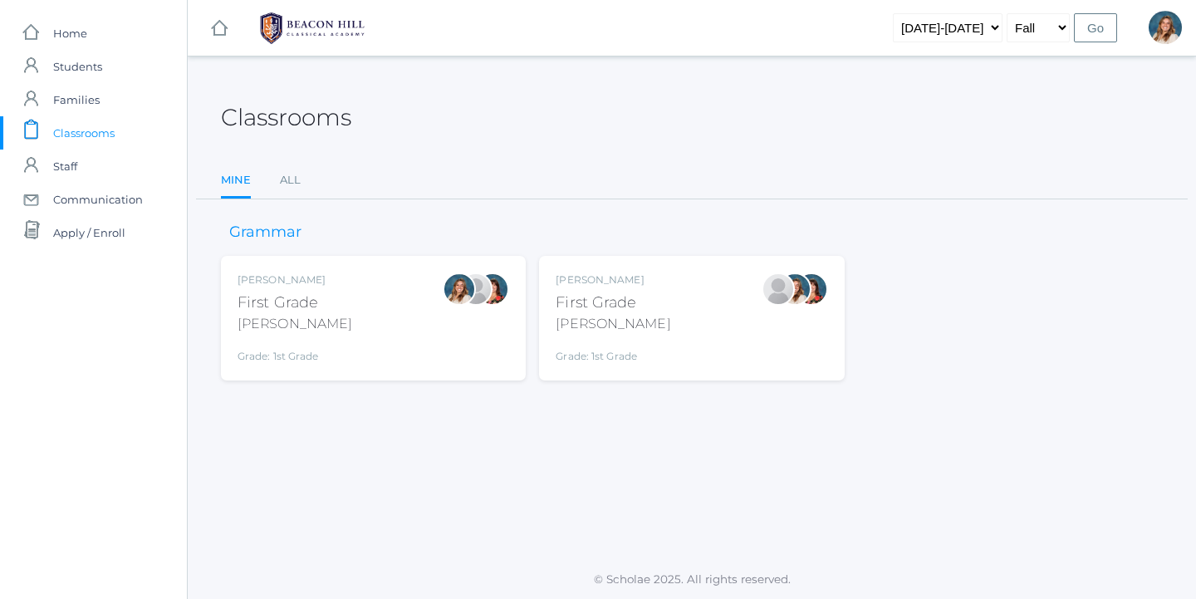
click at [441, 338] on div "Liv Barber First Grade Barber Grade: 1st Grade 01LA" at bounding box center [374, 317] width 272 height 91
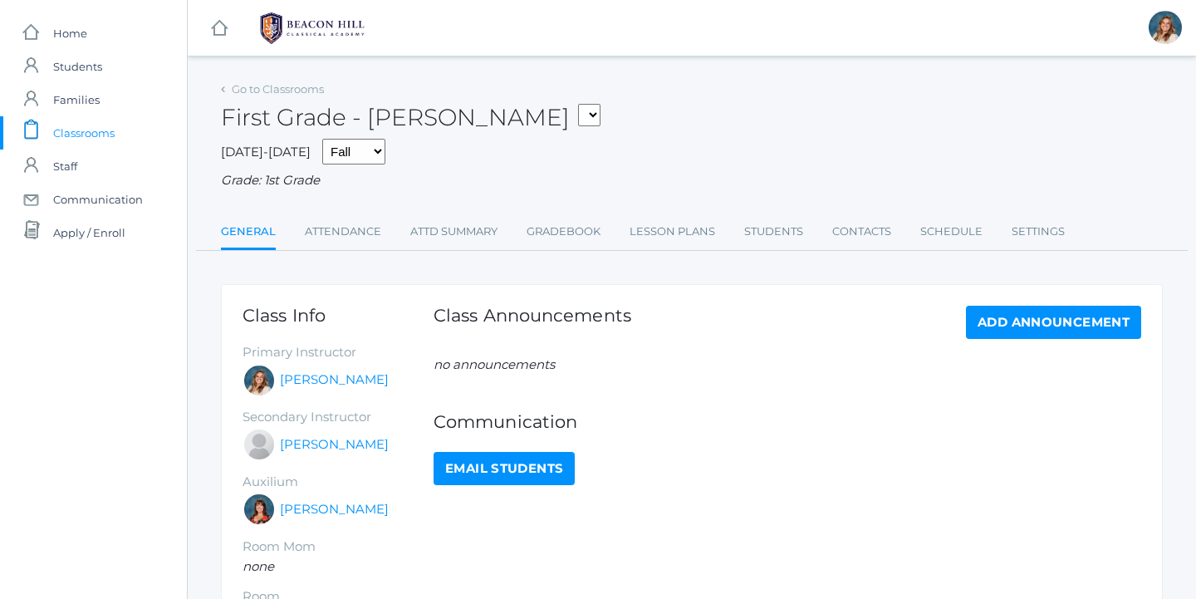
click at [73, 145] on span "Classrooms" at bounding box center [83, 132] width 61 height 33
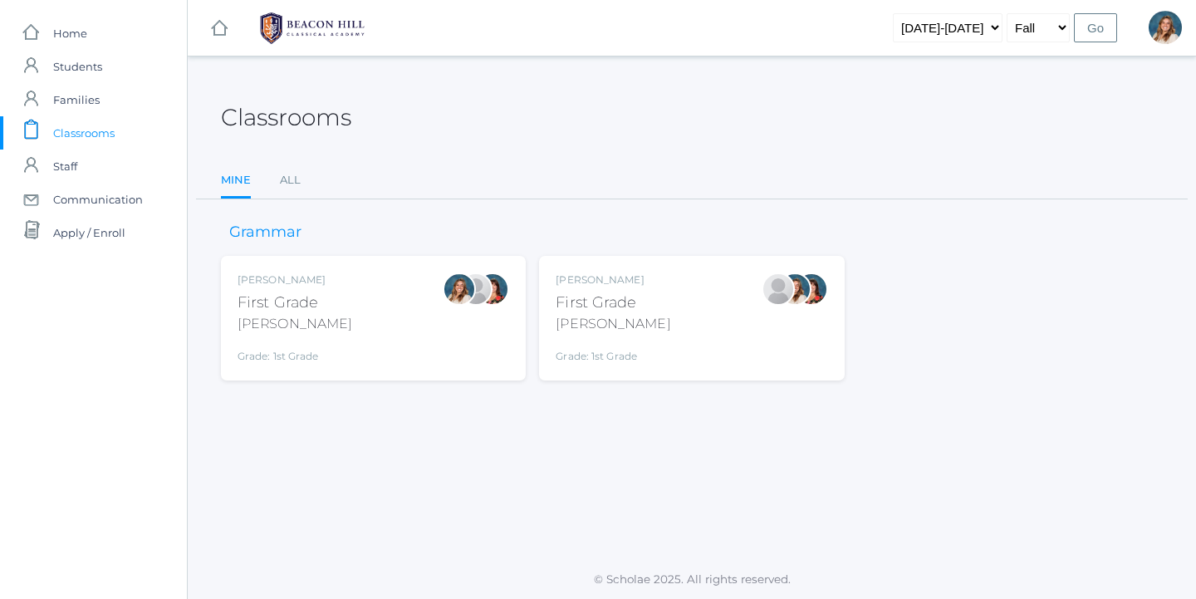
click at [400, 326] on div "[PERSON_NAME] First Grade [PERSON_NAME] Grade: 1st Grade 01LA" at bounding box center [374, 317] width 272 height 91
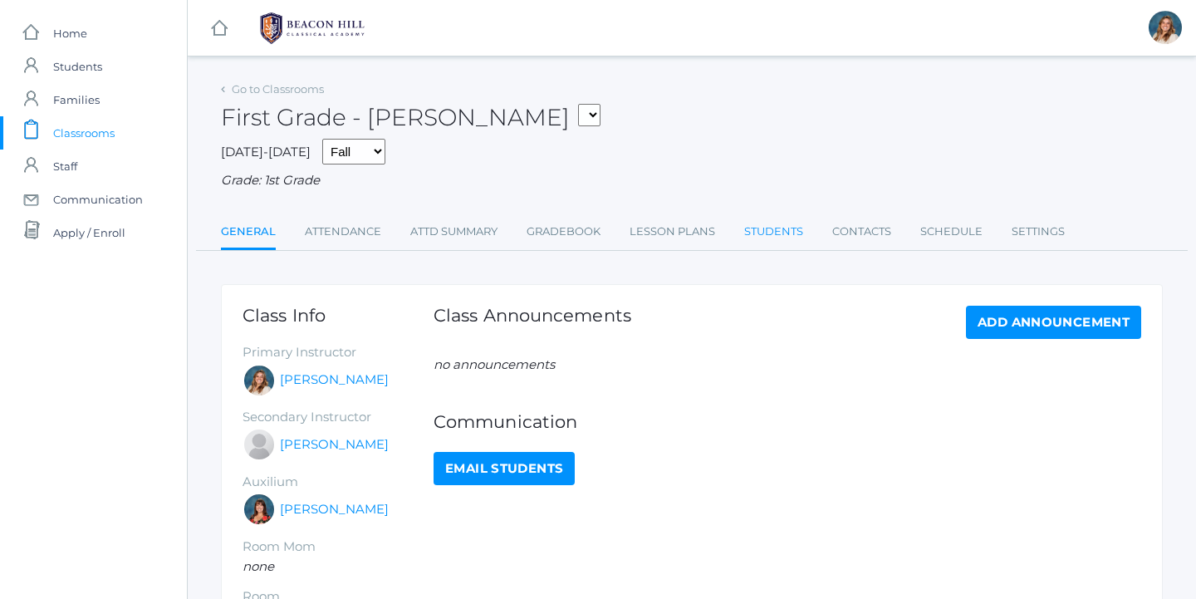
click at [759, 230] on link "Students" at bounding box center [773, 231] width 59 height 33
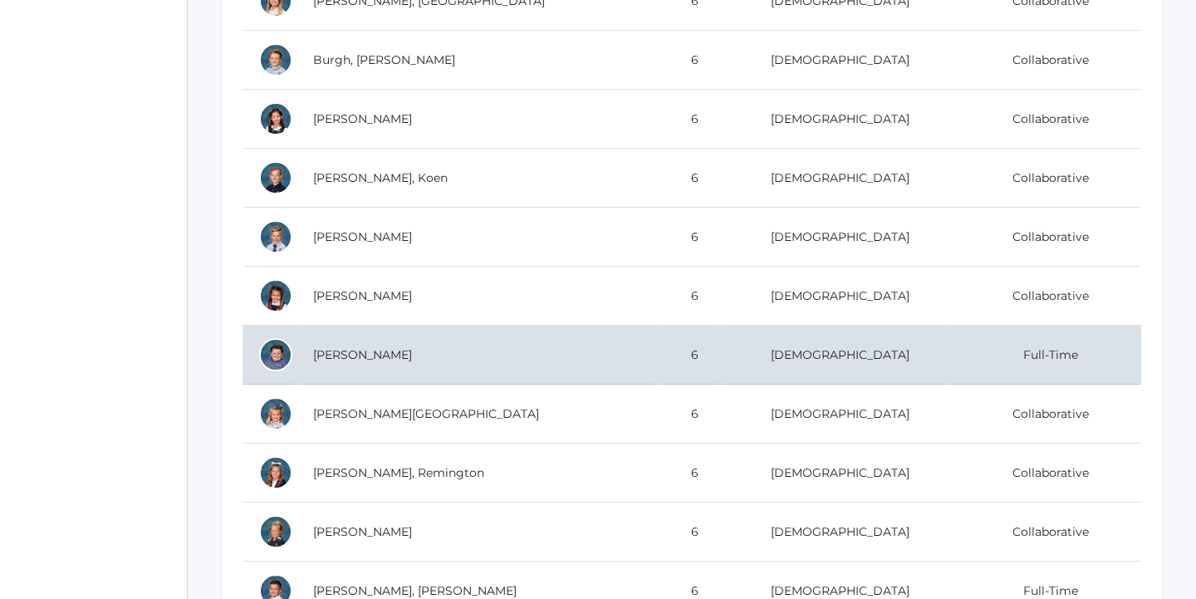
scroll to position [467, 0]
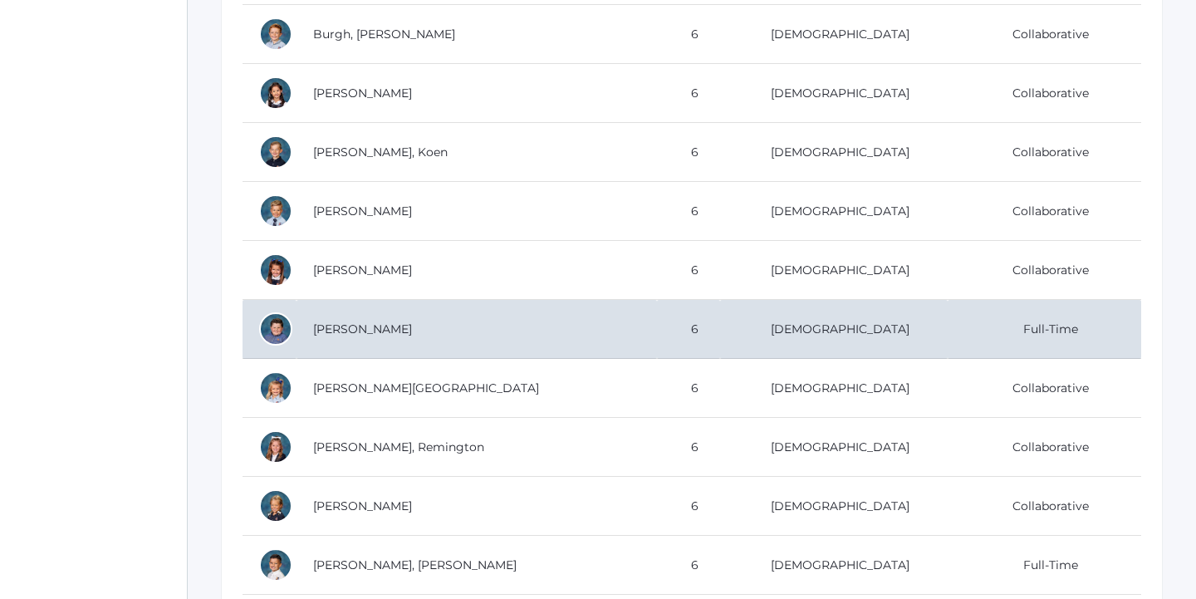
click at [488, 345] on td "[PERSON_NAME]" at bounding box center [477, 329] width 360 height 59
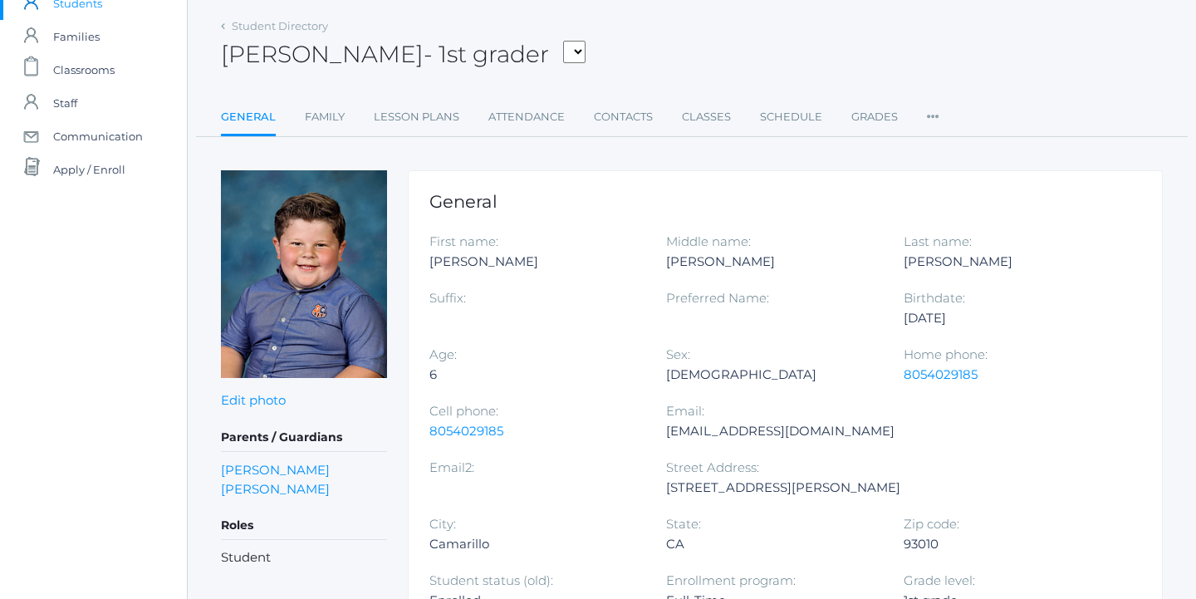
scroll to position [89, 0]
